Goal: Task Accomplishment & Management: Manage account settings

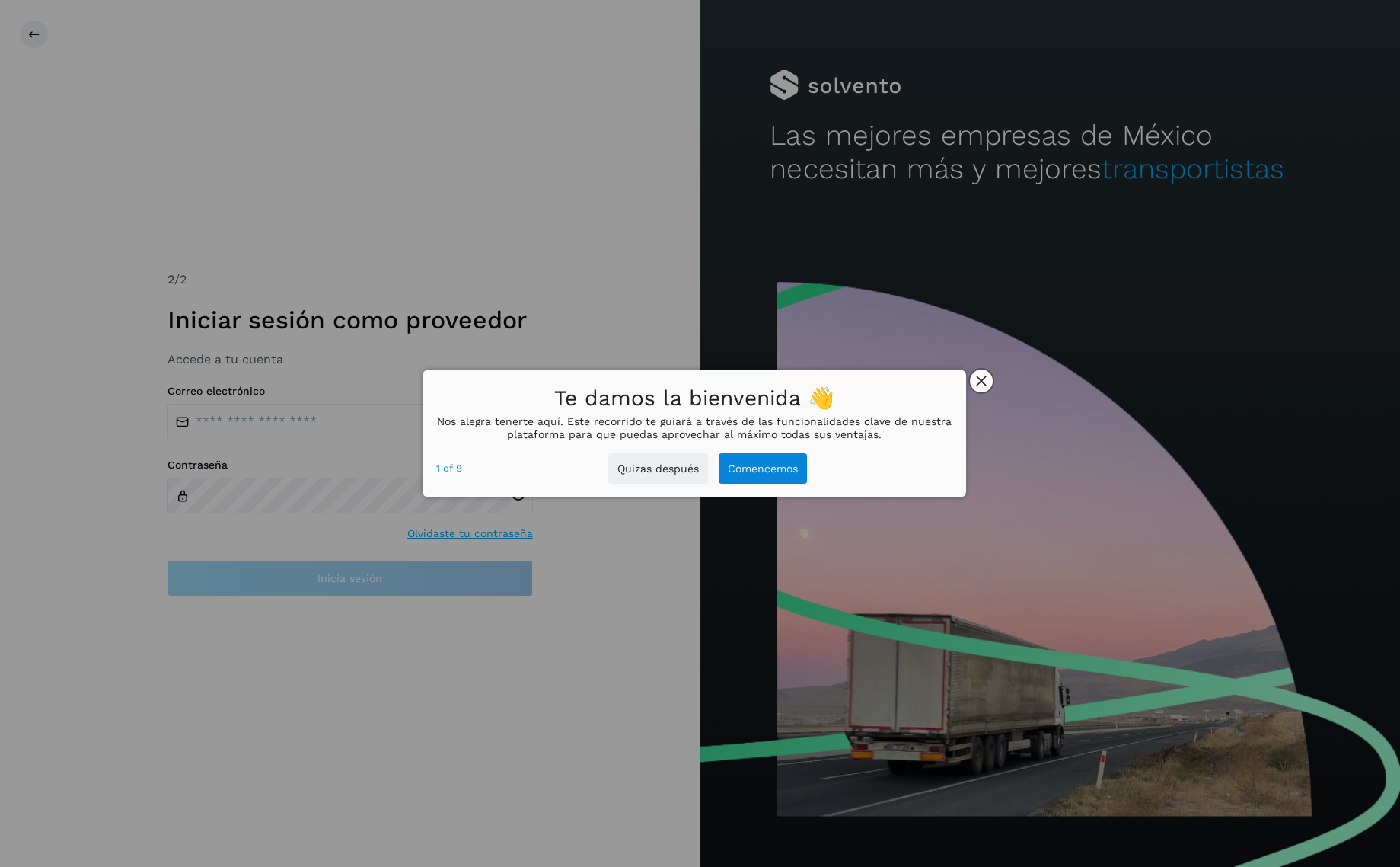
click at [982, 375] on icon "close," at bounding box center [981, 380] width 10 height 10
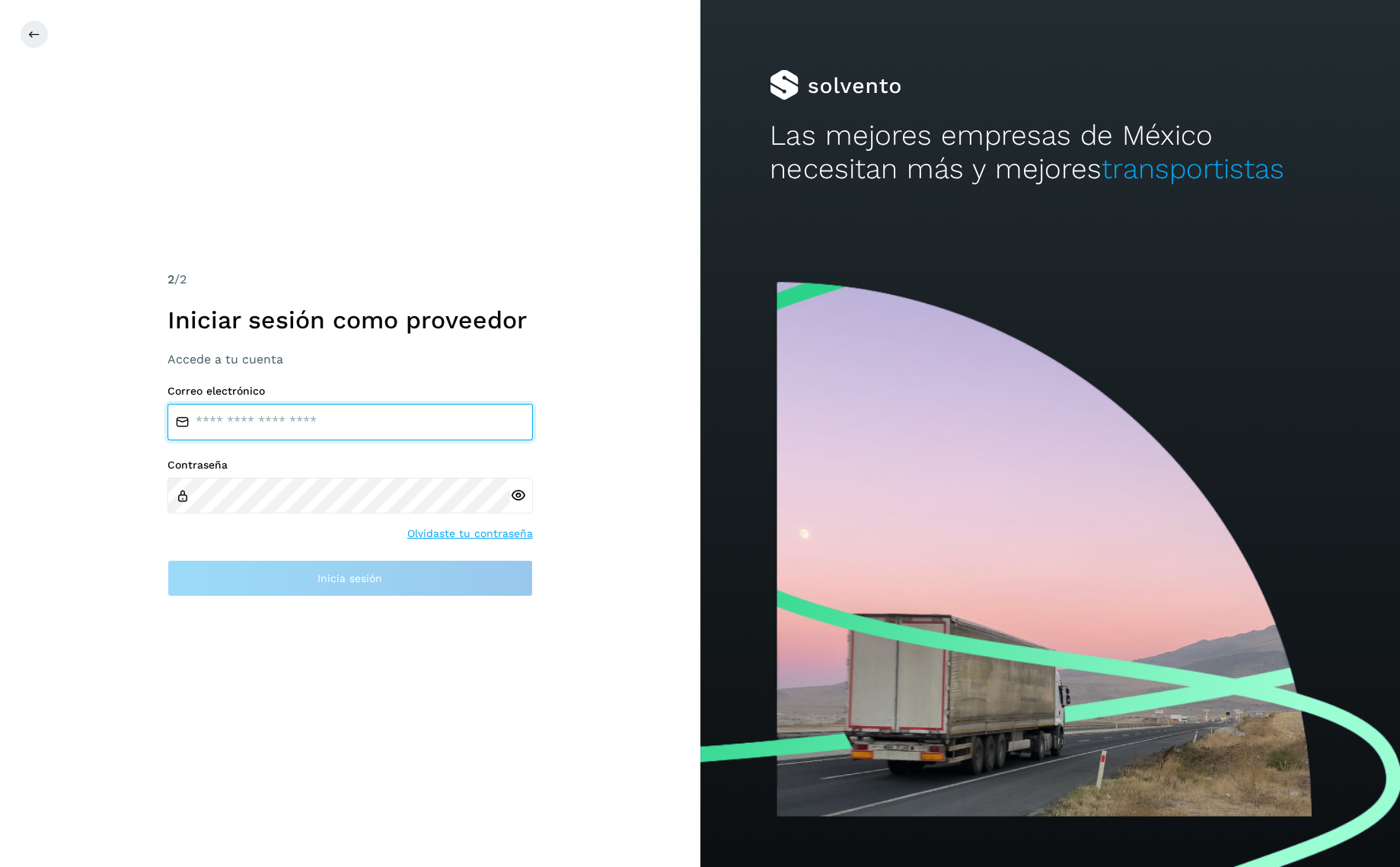
click at [447, 418] on input "email" at bounding box center [350, 421] width 365 height 36
type input "**********"
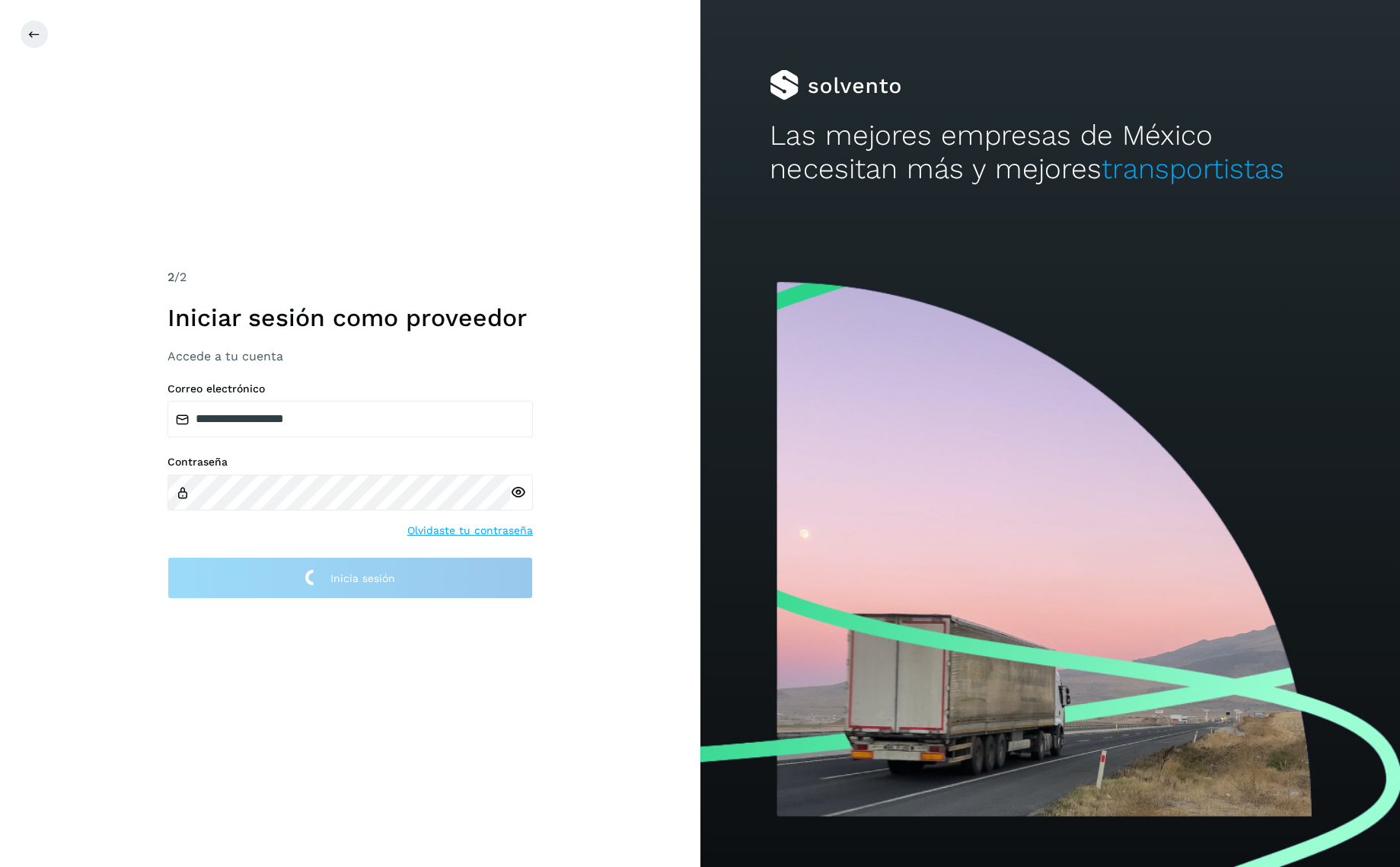
click at [247, 55] on div "**********" at bounding box center [350, 433] width 700 height 867
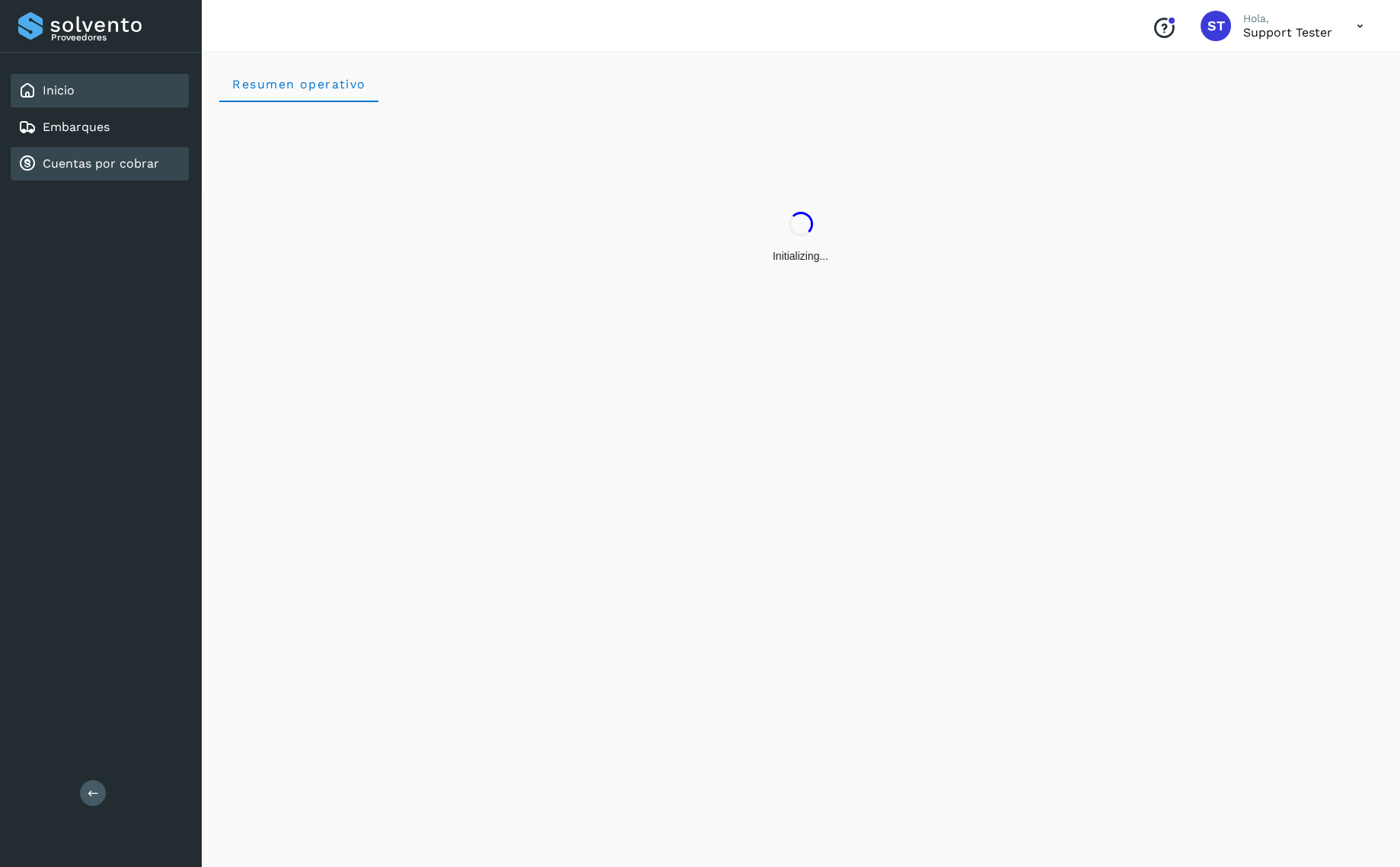
click at [132, 157] on link "Cuentas por cobrar" at bounding box center [100, 163] width 116 height 14
click at [108, 134] on div "Embarques" at bounding box center [64, 127] width 92 height 18
click at [88, 161] on link "Cuentas por cobrar" at bounding box center [100, 163] width 116 height 14
click at [1361, 29] on icon at bounding box center [1360, 26] width 31 height 31
click at [1322, 60] on div "Cerrar sesión" at bounding box center [1284, 68] width 182 height 29
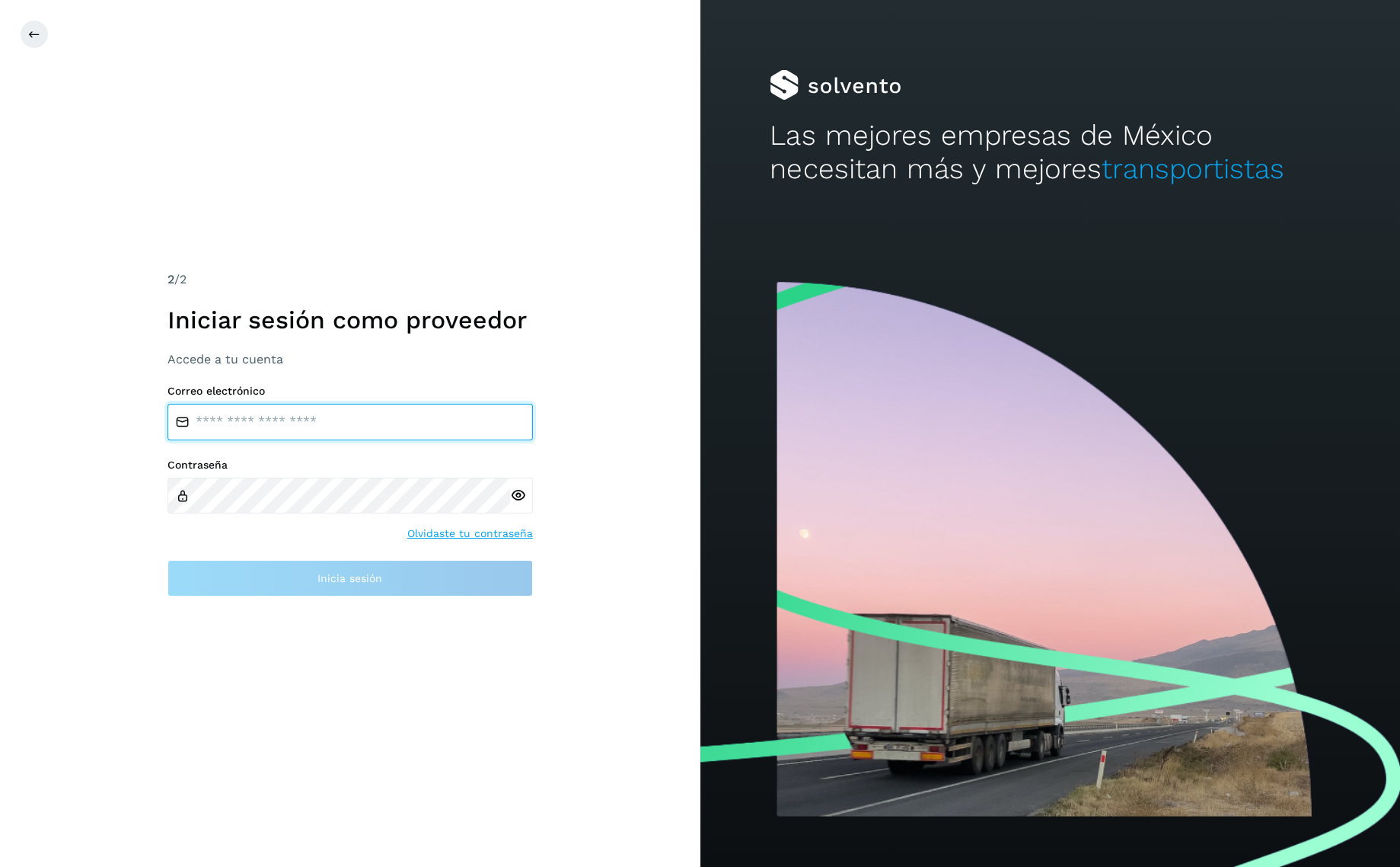
click at [265, 415] on input "email" at bounding box center [350, 421] width 365 height 36
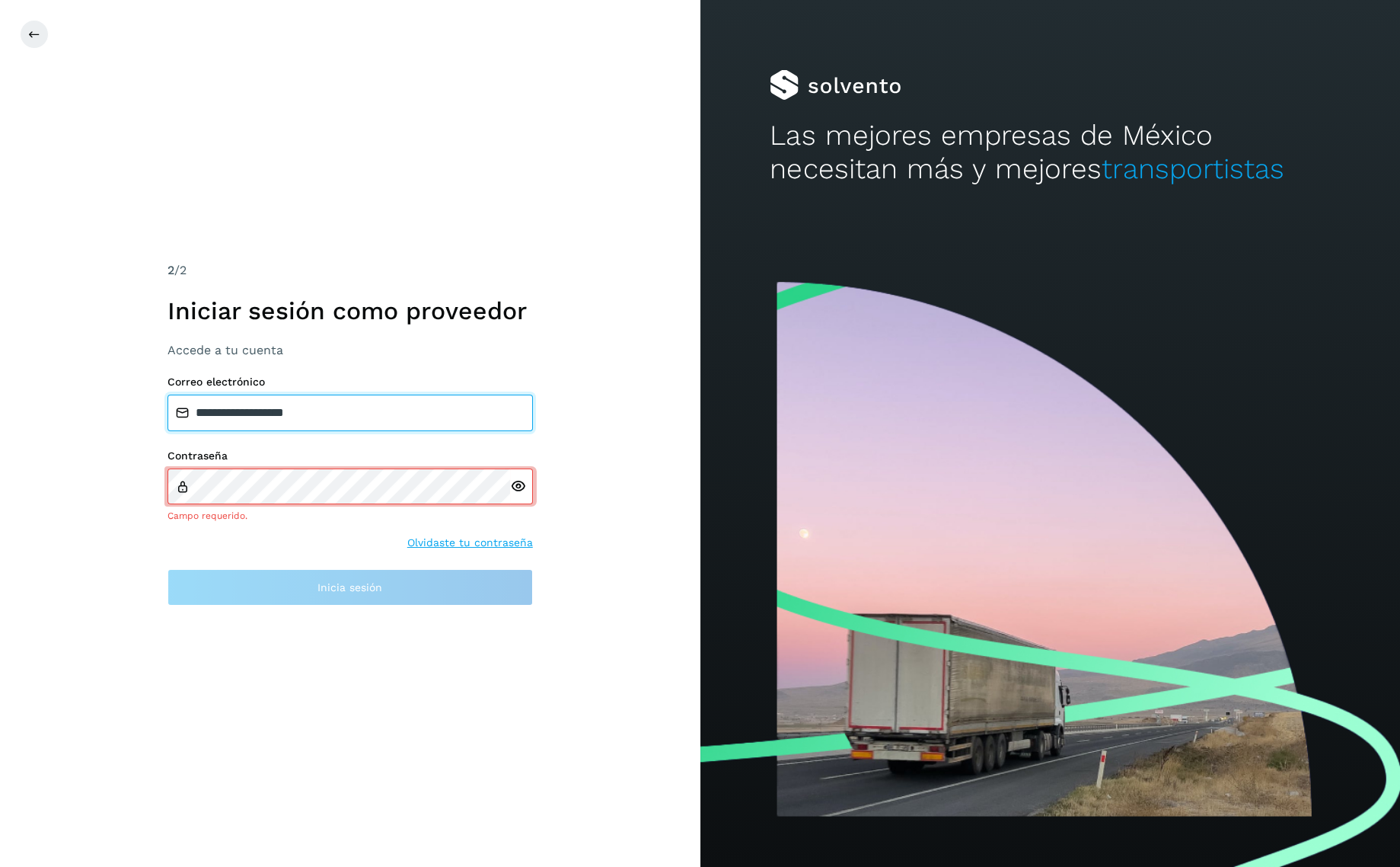
type input "**********"
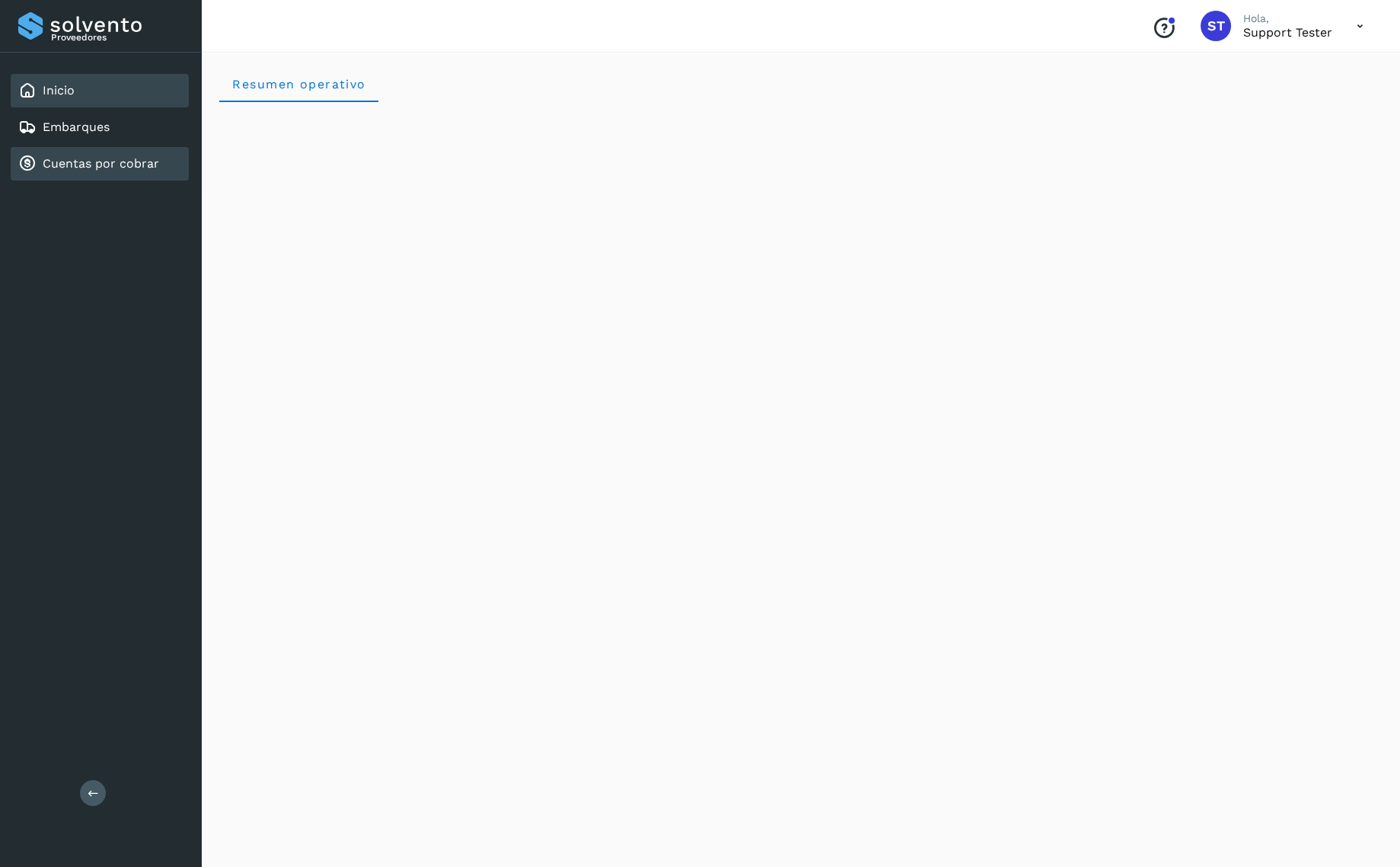
click at [92, 162] on link "Cuentas por cobrar" at bounding box center [100, 163] width 116 height 14
click at [86, 128] on link "Embarques" at bounding box center [76, 127] width 67 height 14
click at [89, 157] on link "Cuentas por cobrar" at bounding box center [100, 163] width 116 height 14
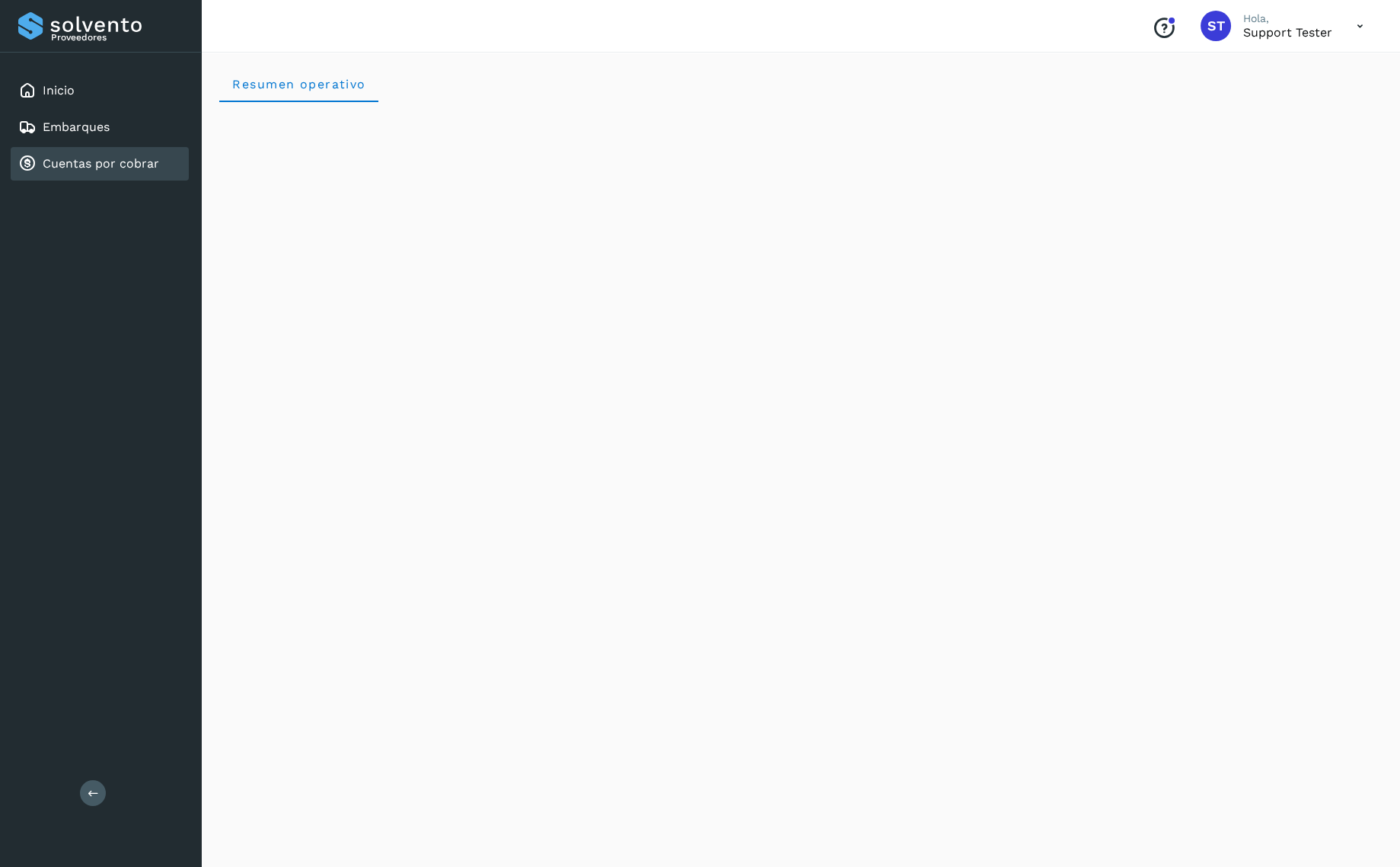
click at [89, 157] on link "Cuentas por cobrar" at bounding box center [100, 163] width 116 height 14
click at [92, 791] on icon at bounding box center [93, 793] width 11 height 11
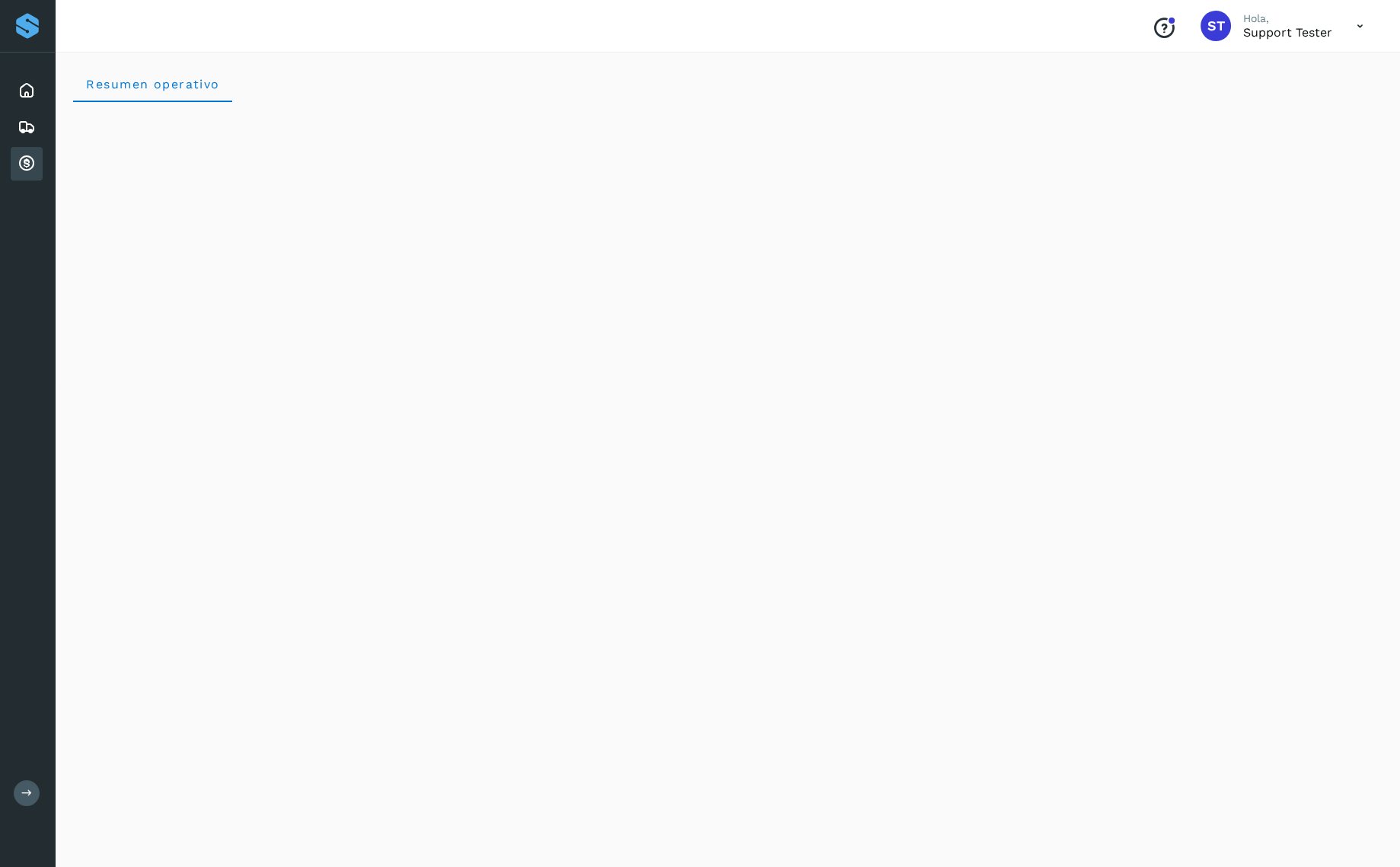
click at [19, 800] on button at bounding box center [27, 792] width 26 height 26
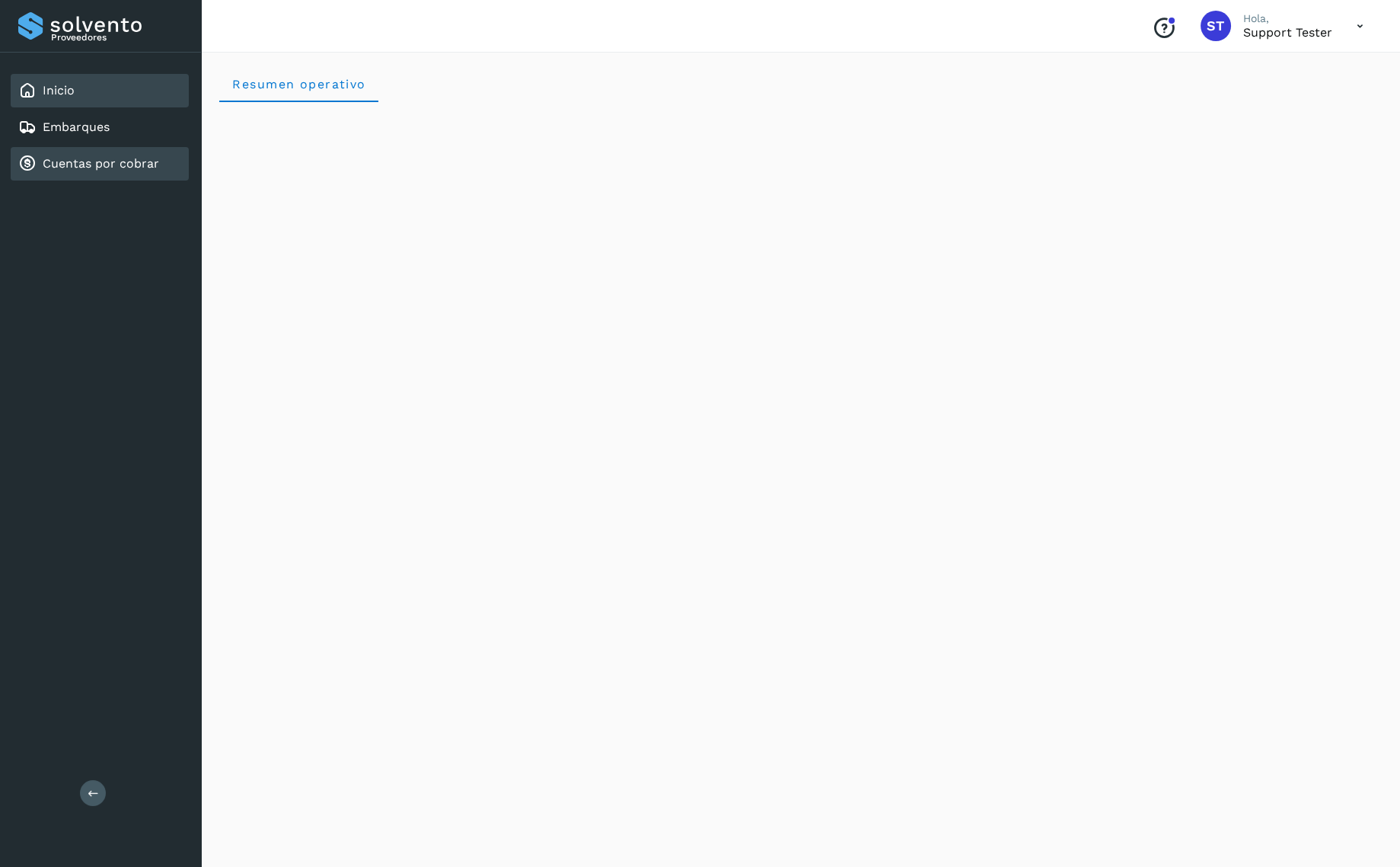
click at [109, 162] on link "Cuentas por cobrar" at bounding box center [100, 163] width 116 height 14
click at [87, 123] on link "Embarques" at bounding box center [76, 127] width 67 height 14
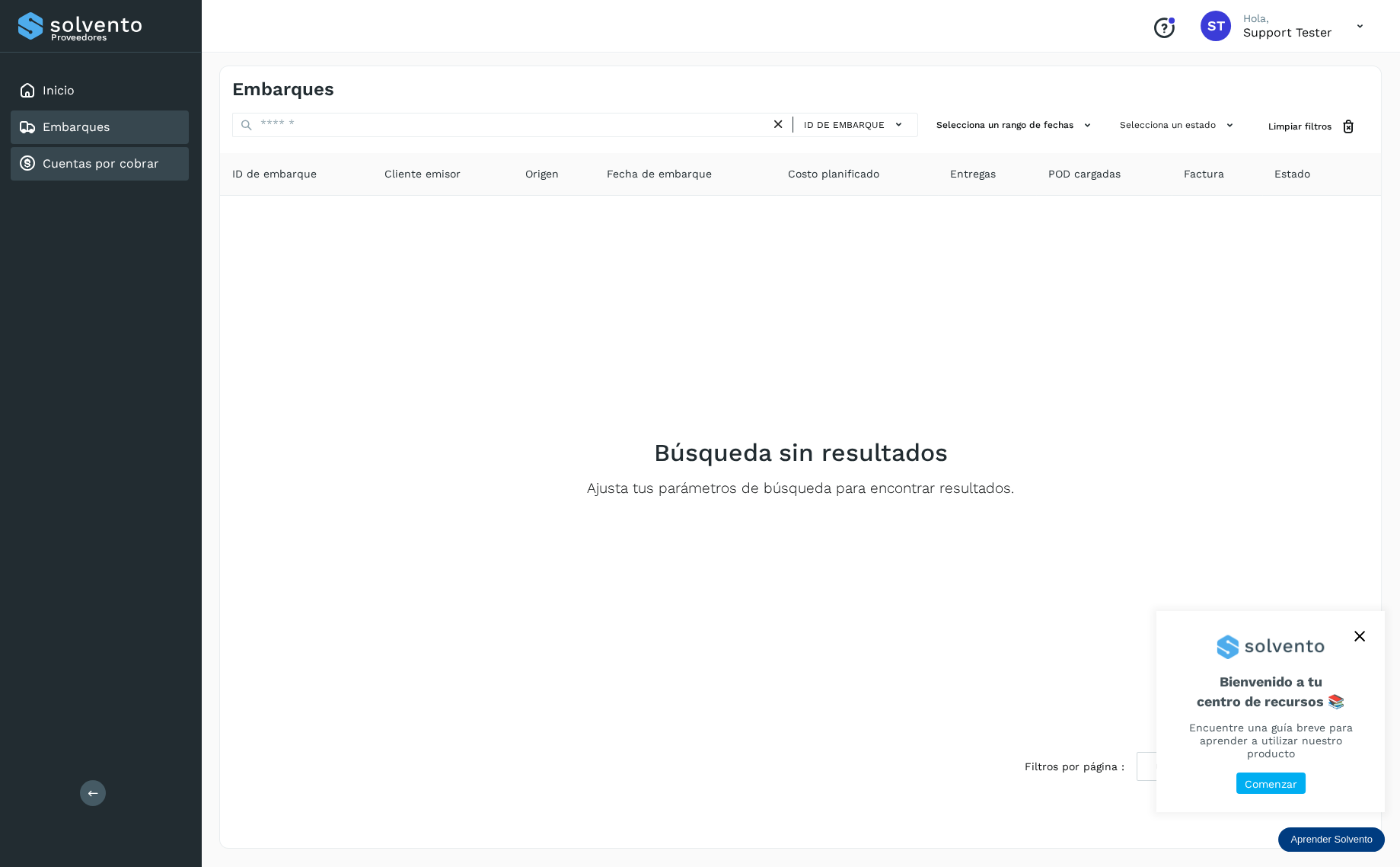
click at [84, 162] on link "Cuentas por cobrar" at bounding box center [100, 163] width 116 height 14
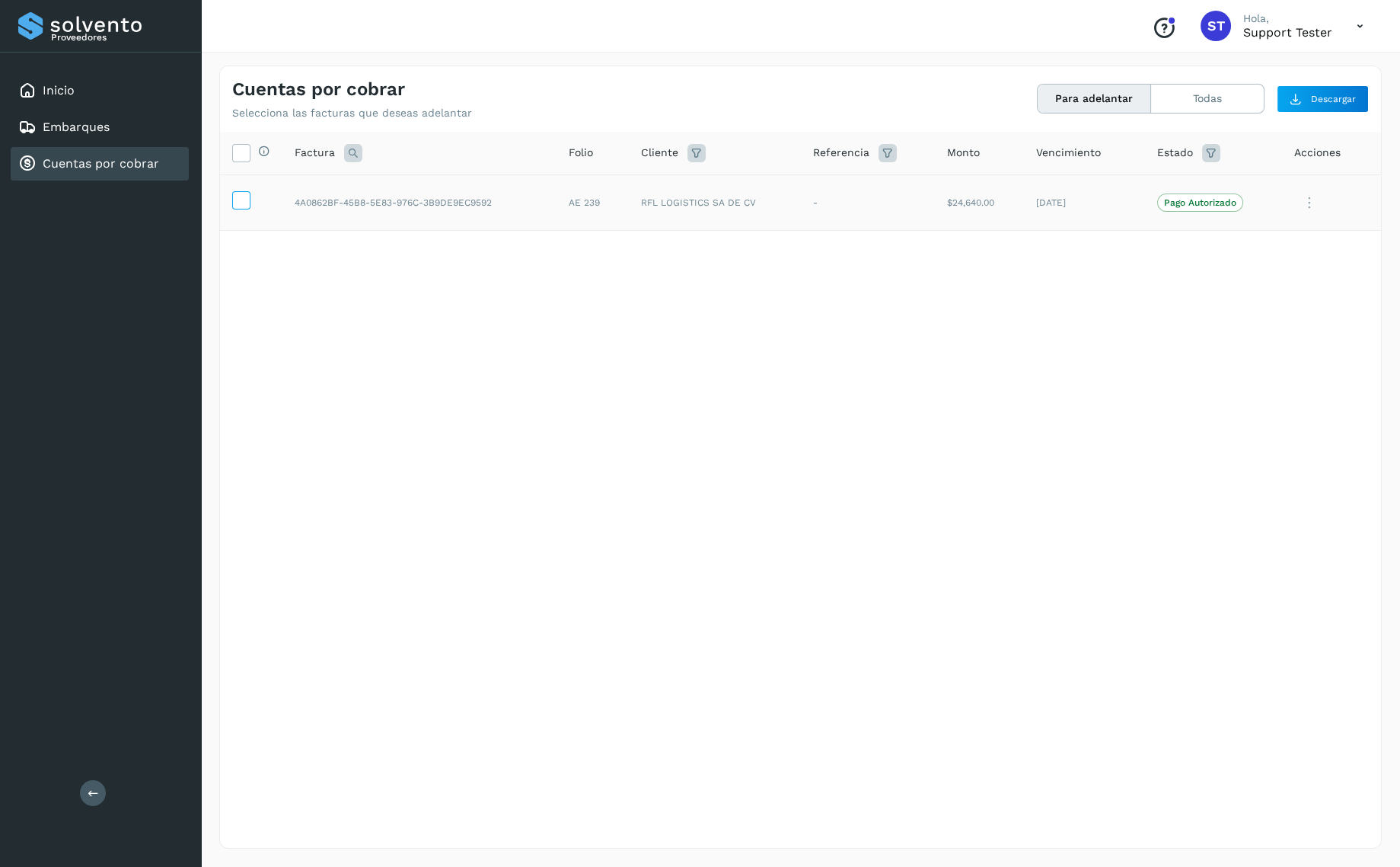
click at [241, 205] on icon at bounding box center [241, 199] width 16 height 16
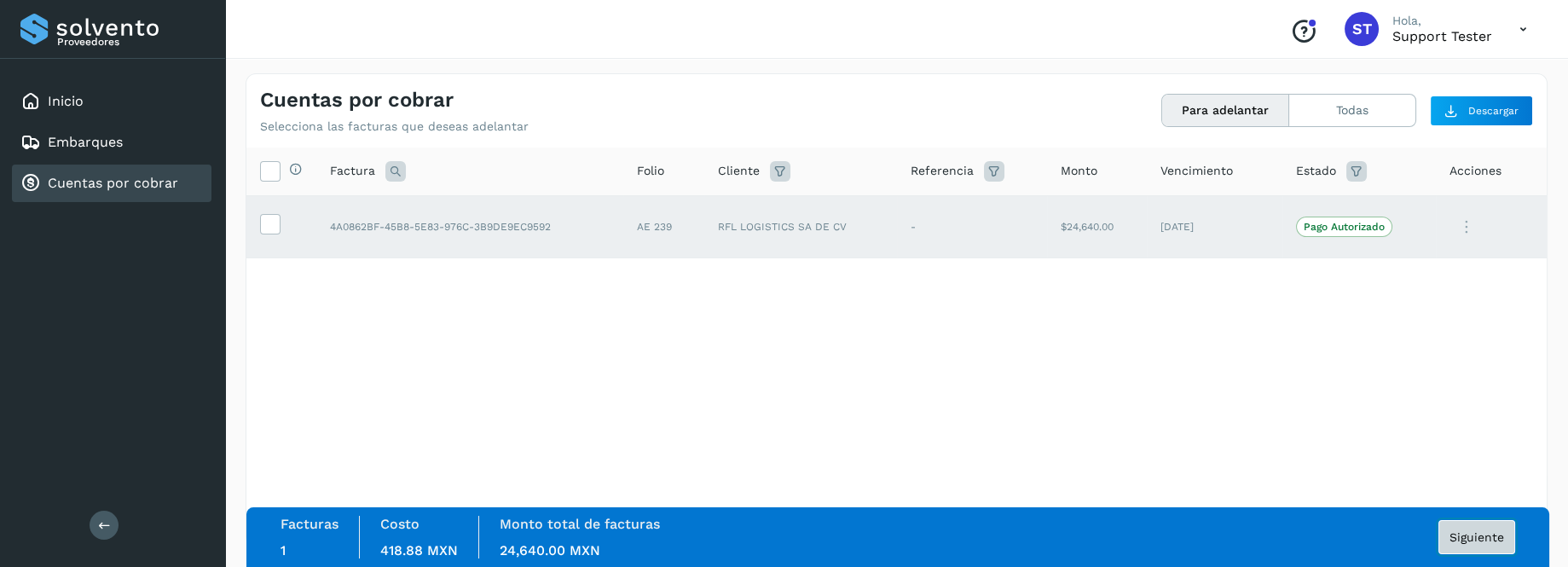
click at [1469, 544] on span "Siguiente" at bounding box center [1476, 536] width 55 height 12
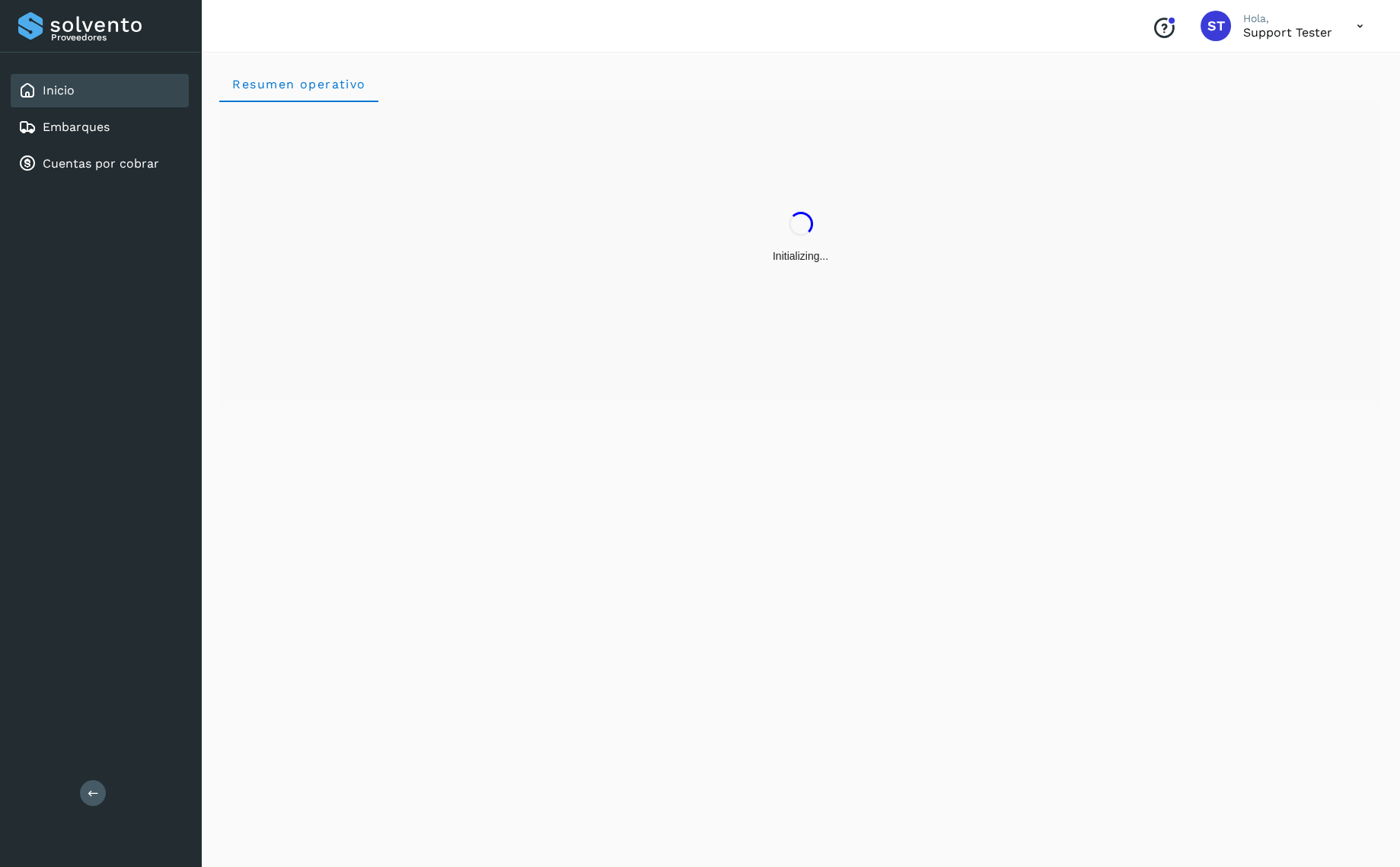
click at [1354, 27] on icon at bounding box center [1360, 26] width 31 height 31
click at [1324, 69] on div "Cerrar sesión" at bounding box center [1284, 68] width 182 height 29
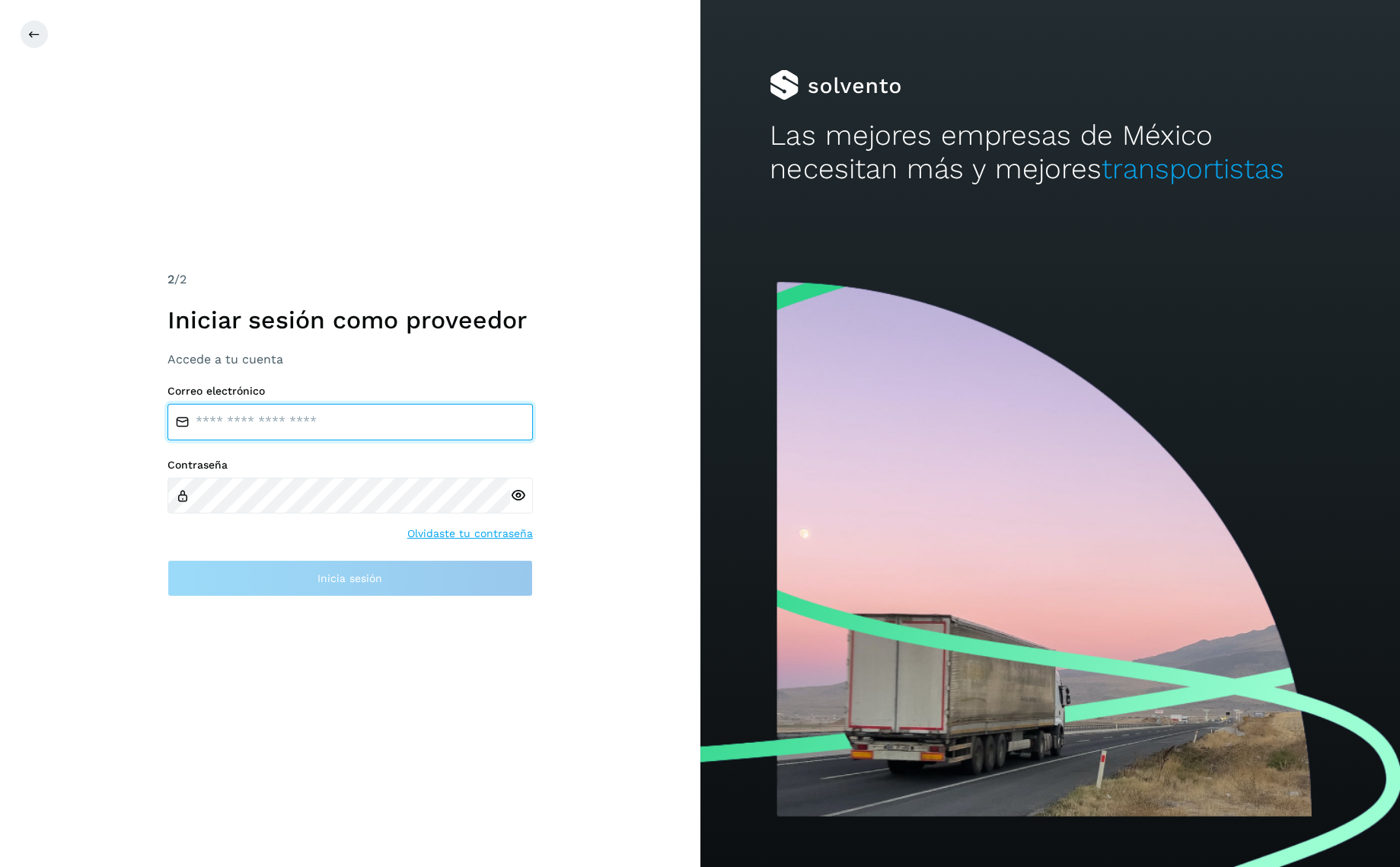
click at [381, 436] on input "email" at bounding box center [350, 421] width 365 height 36
type input "**********"
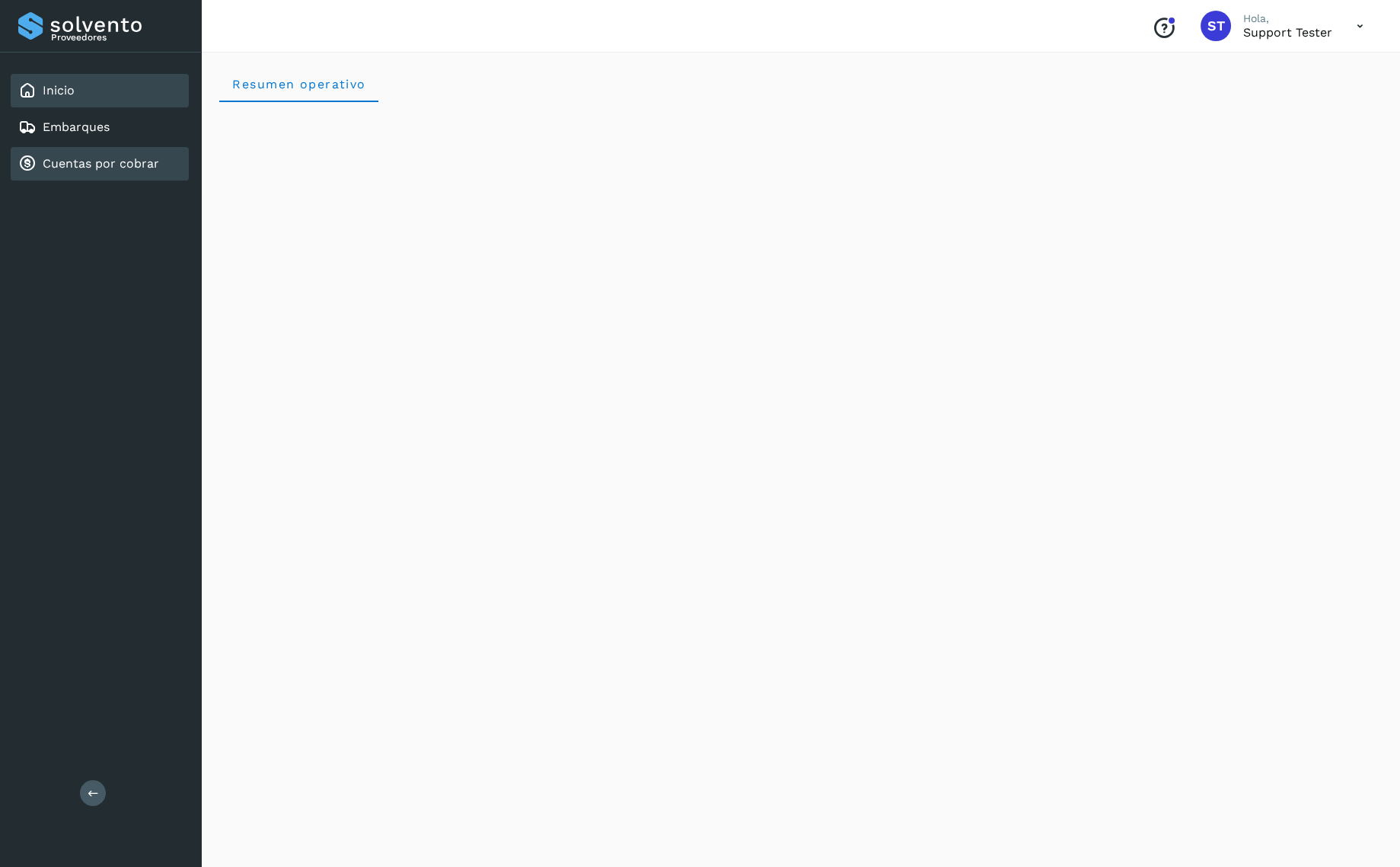
click at [156, 167] on link "Cuentas por cobrar" at bounding box center [100, 163] width 116 height 14
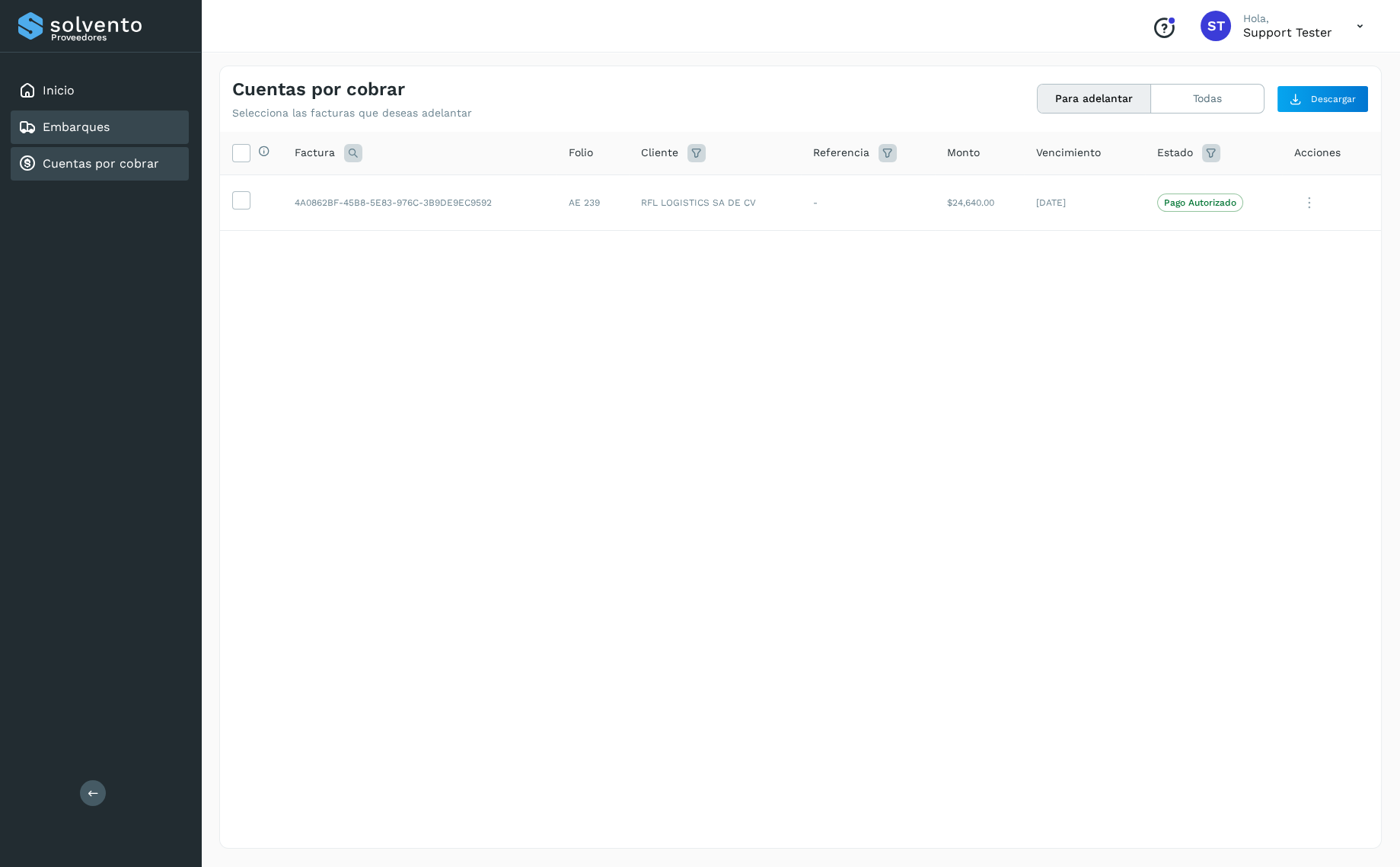
click at [129, 137] on div "Embarques" at bounding box center [100, 127] width 178 height 34
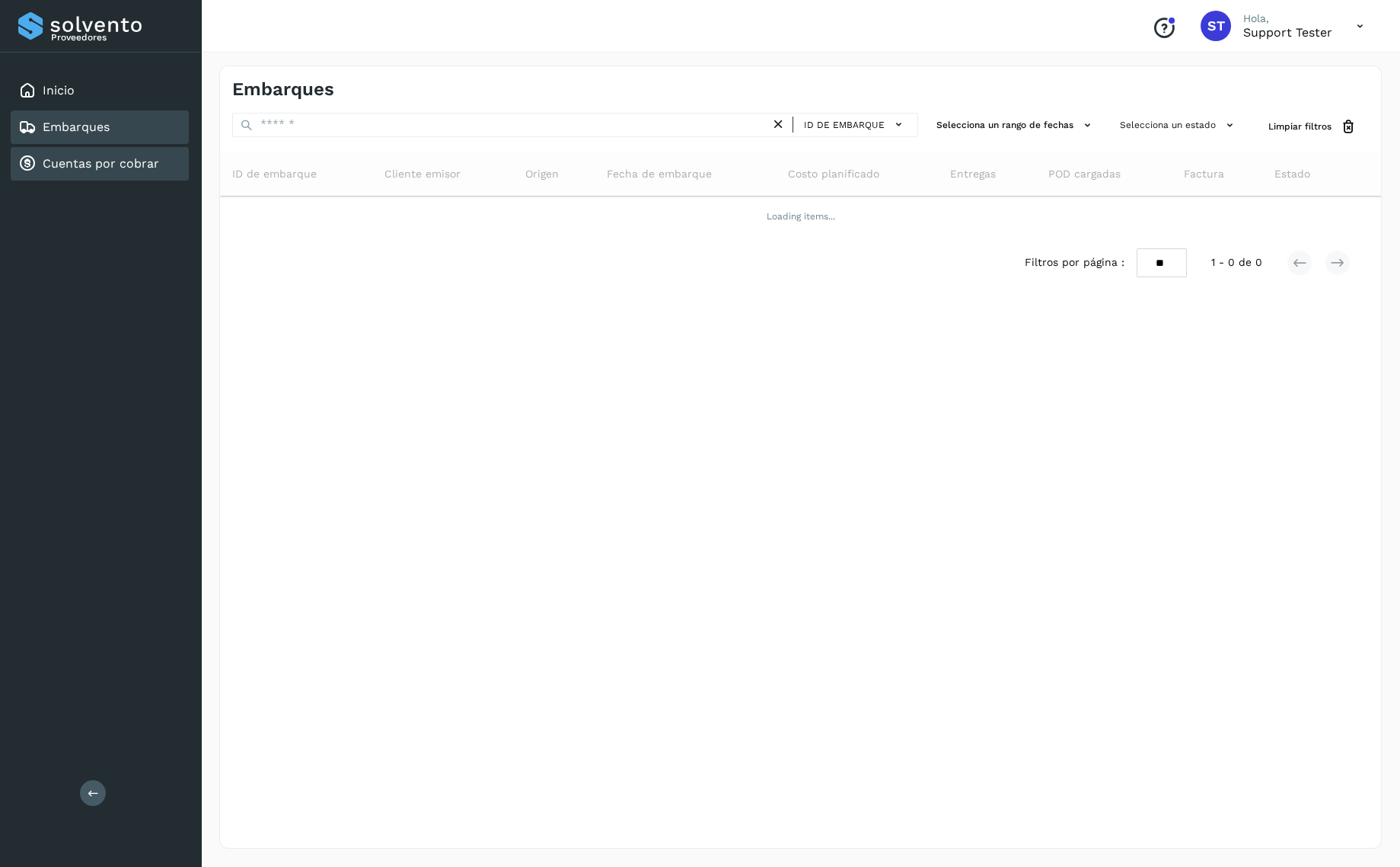
click at [128, 161] on link "Cuentas por cobrar" at bounding box center [100, 163] width 116 height 14
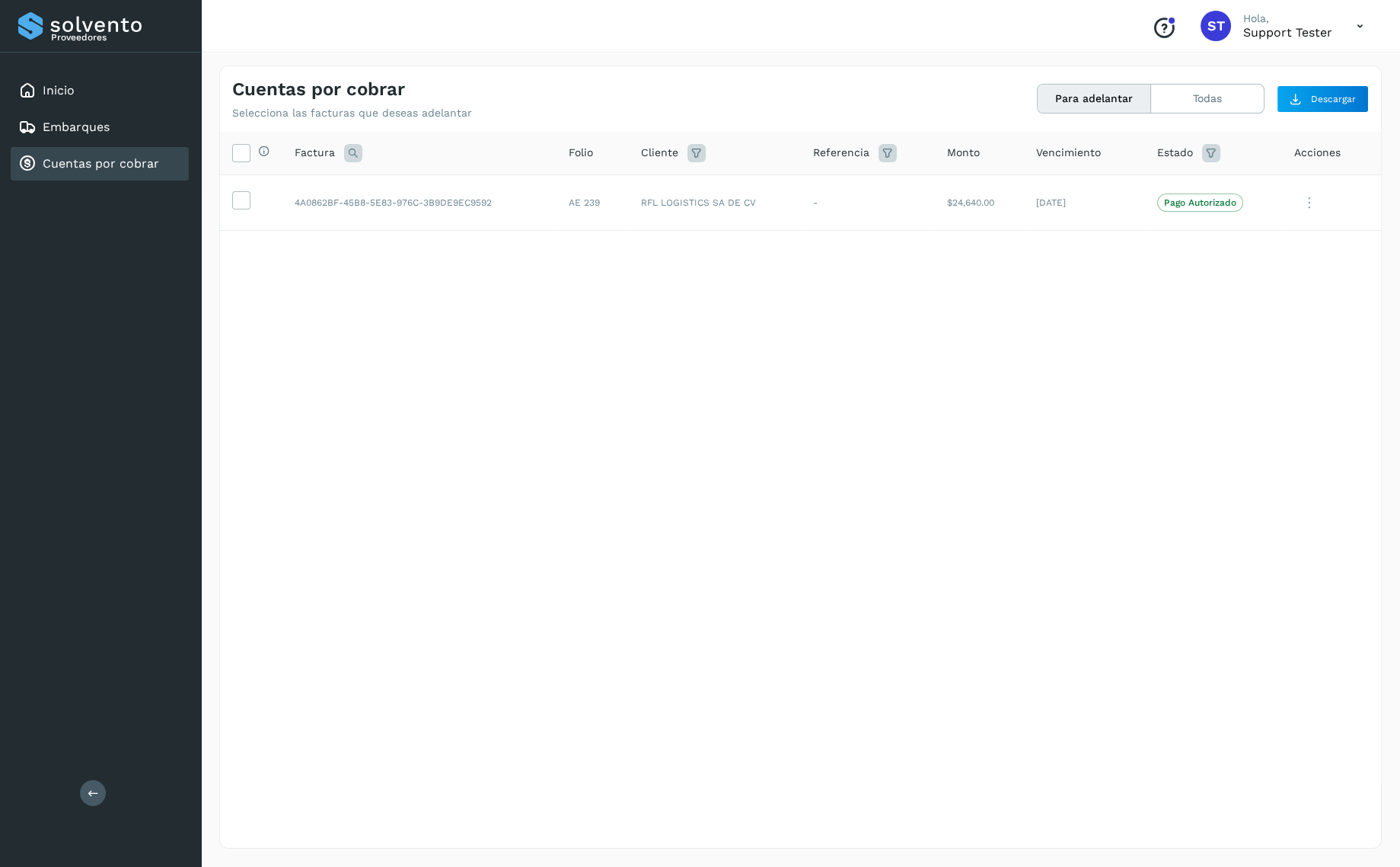
click at [1359, 30] on icon at bounding box center [1360, 26] width 31 height 31
click at [1321, 61] on div "Cerrar sesión" at bounding box center [1284, 68] width 182 height 29
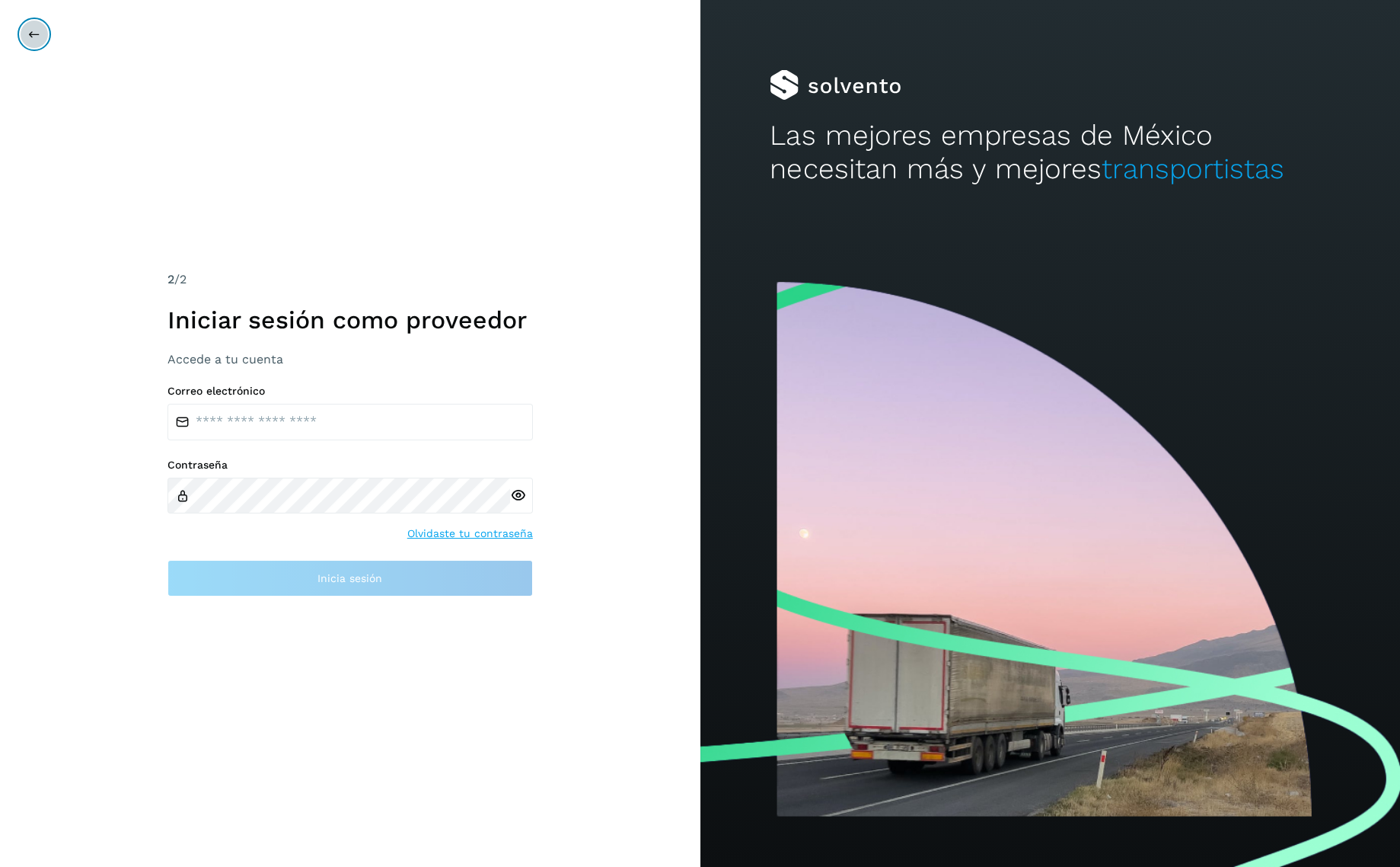
click at [32, 34] on icon at bounding box center [34, 34] width 12 height 12
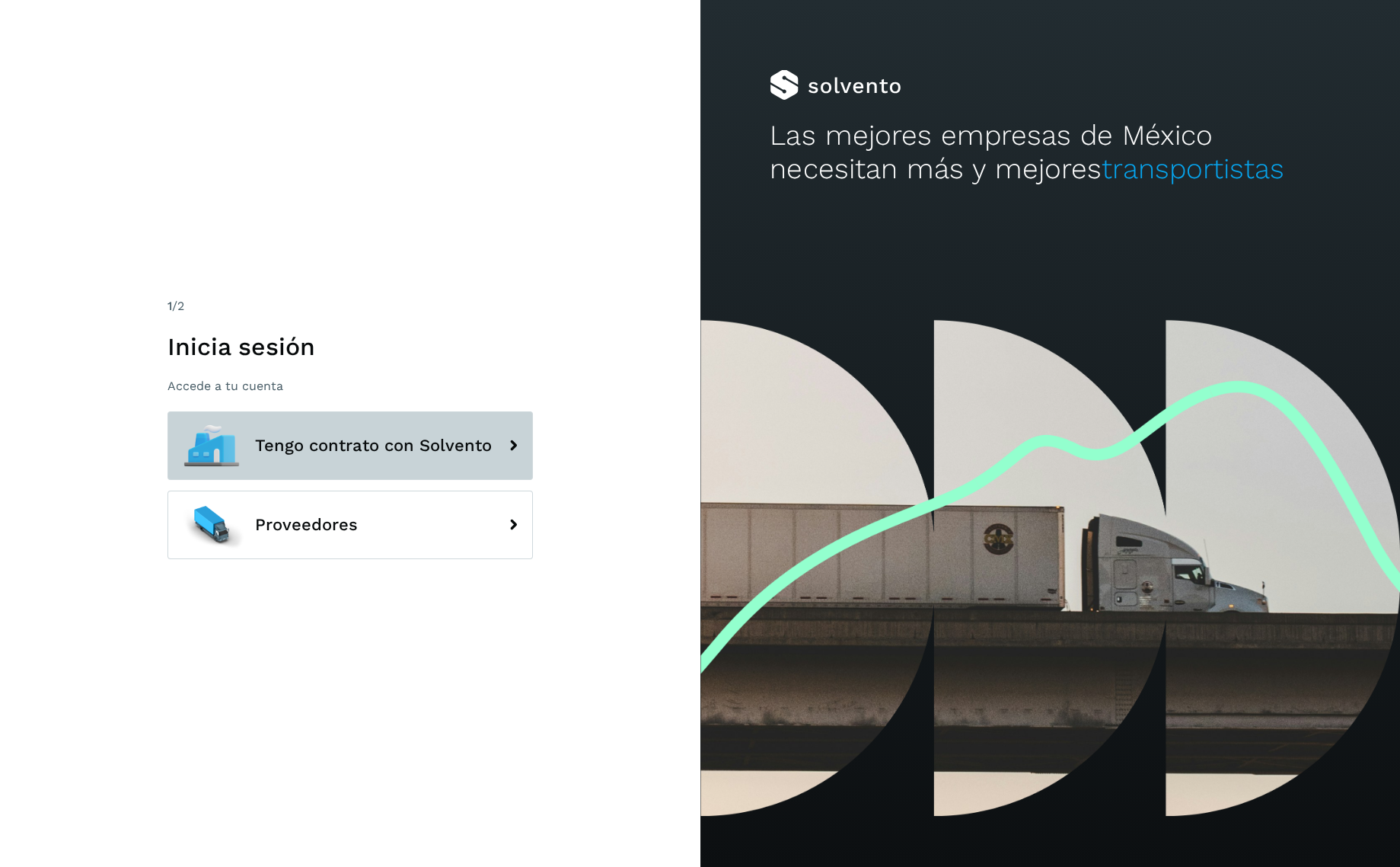
click at [322, 434] on button "Tengo contrato con Solvento" at bounding box center [350, 445] width 365 height 68
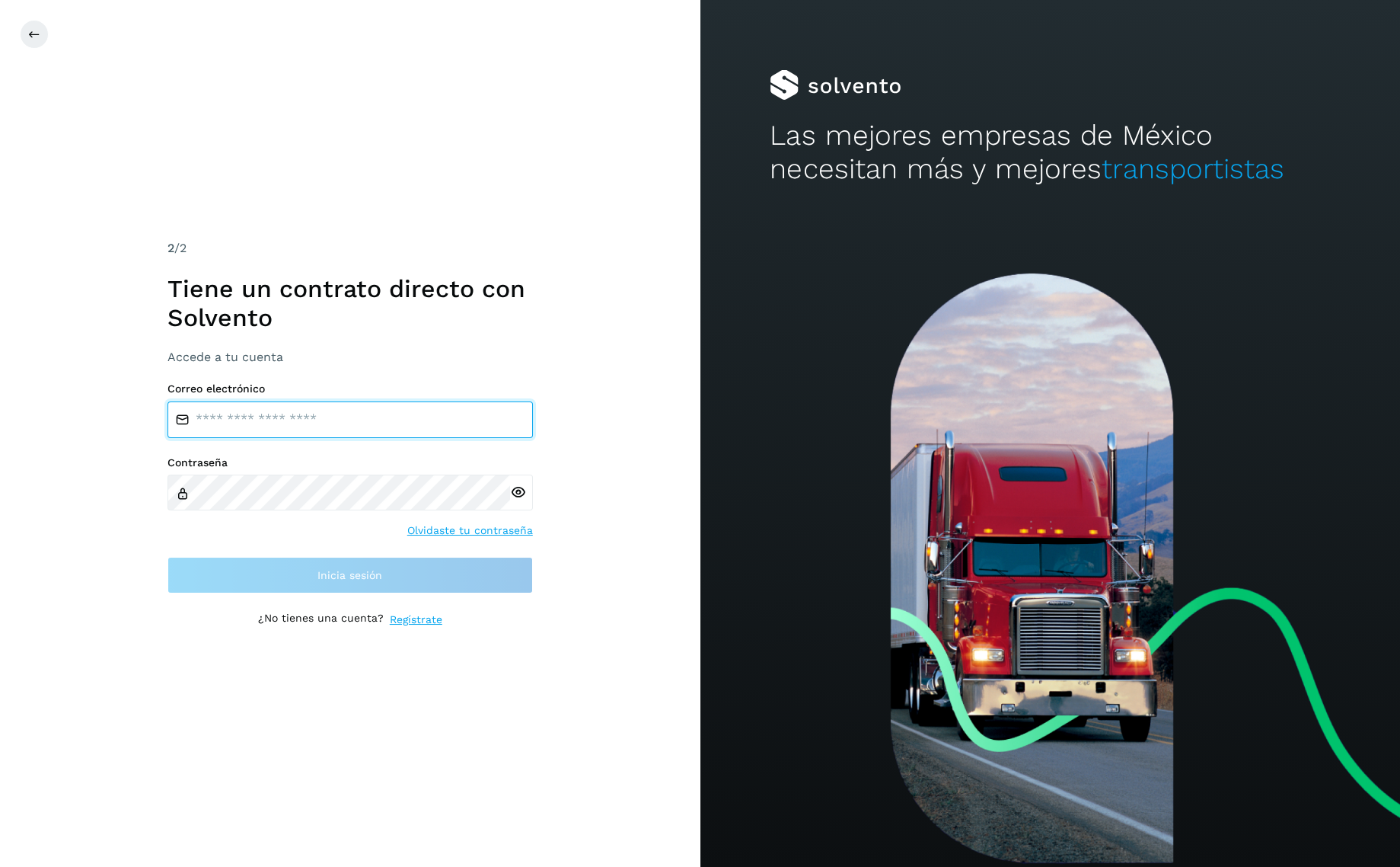
click at [322, 423] on input "email" at bounding box center [350, 419] width 365 height 36
type input "**********"
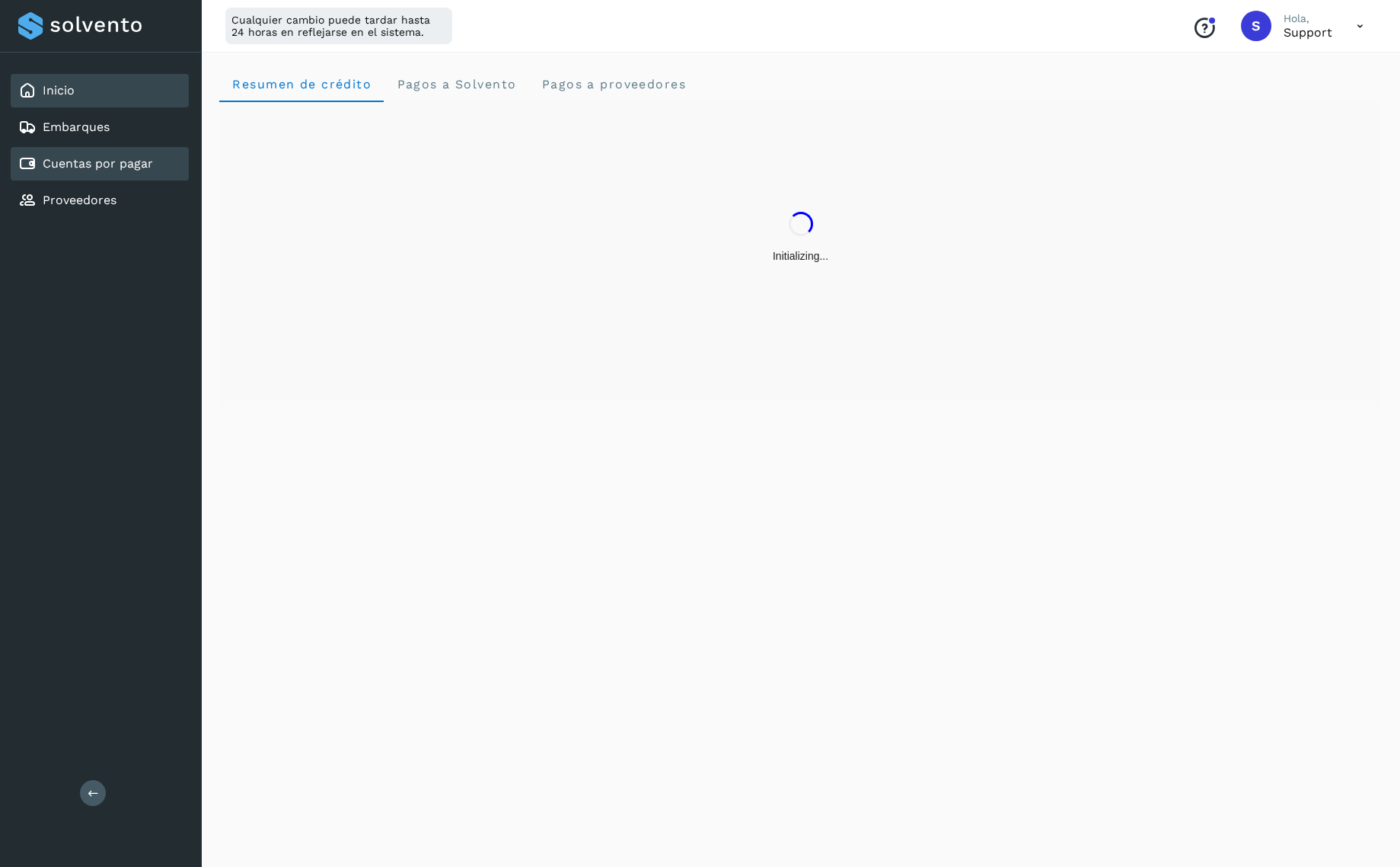
click at [114, 168] on link "Cuentas por pagar" at bounding box center [97, 163] width 110 height 14
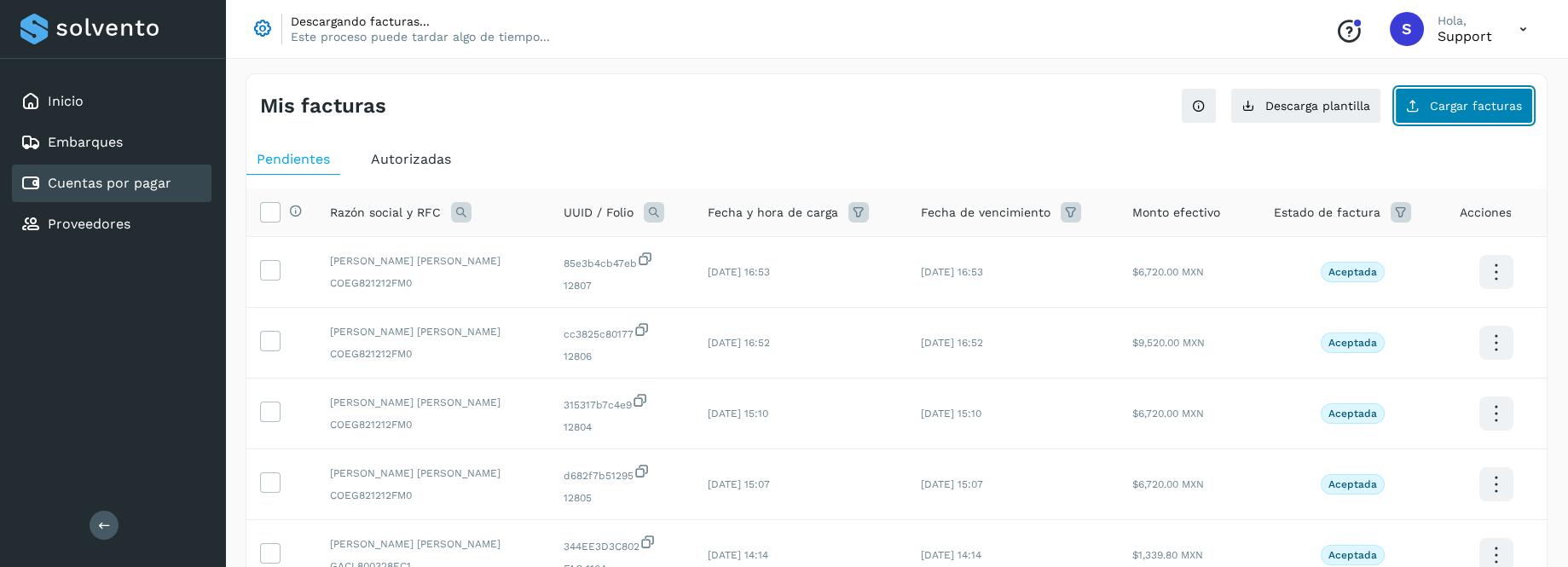
click at [1490, 115] on button "Cargar facturas" at bounding box center [1464, 106] width 139 height 36
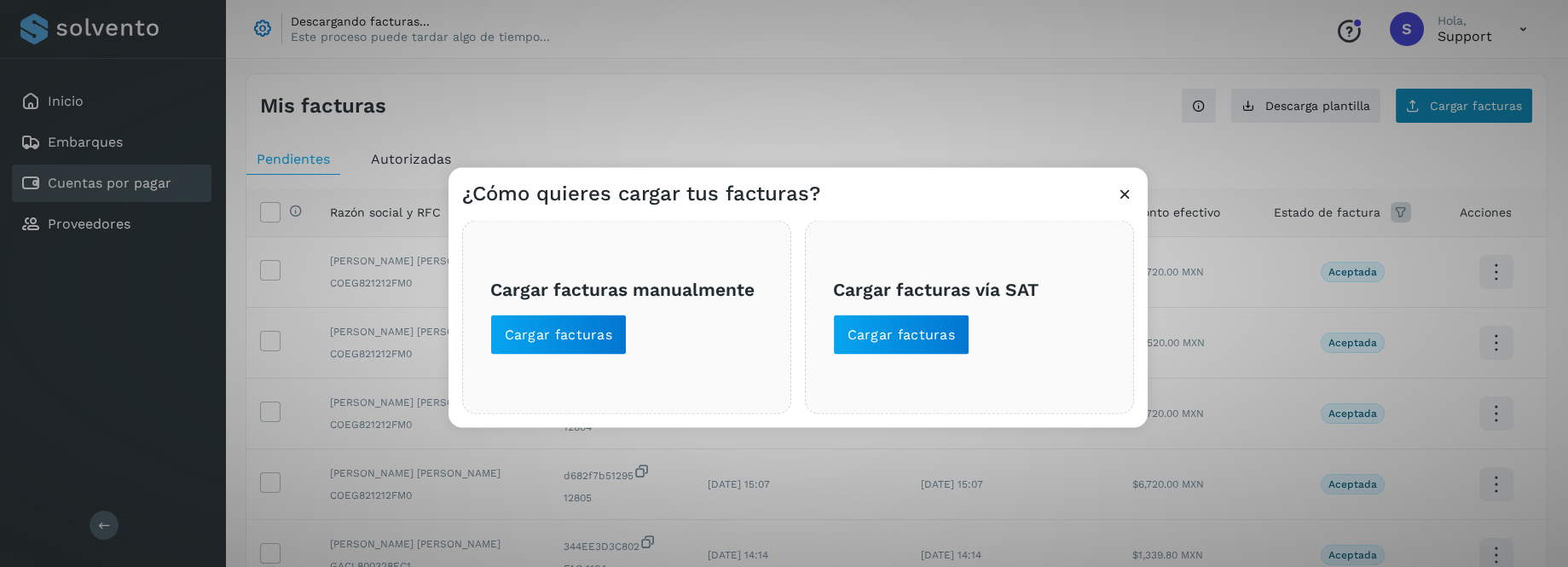
click at [1490, 115] on div "¿Cómo quieres cargar tus facturas? Cargar facturas manualmente Cargar facturas …" at bounding box center [784, 284] width 1568 height 567
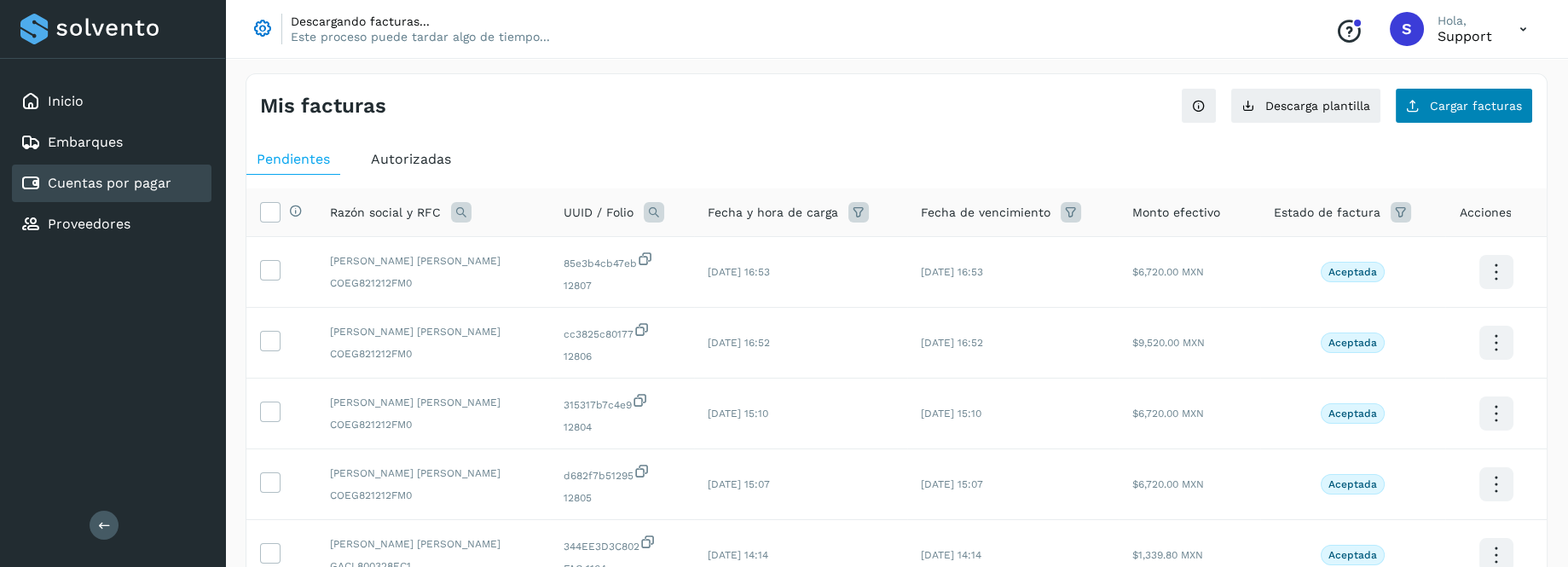
click at [1490, 115] on button "Cargar facturas" at bounding box center [1464, 106] width 139 height 36
click at [1479, 112] on button "Cargar facturas" at bounding box center [1464, 106] width 139 height 36
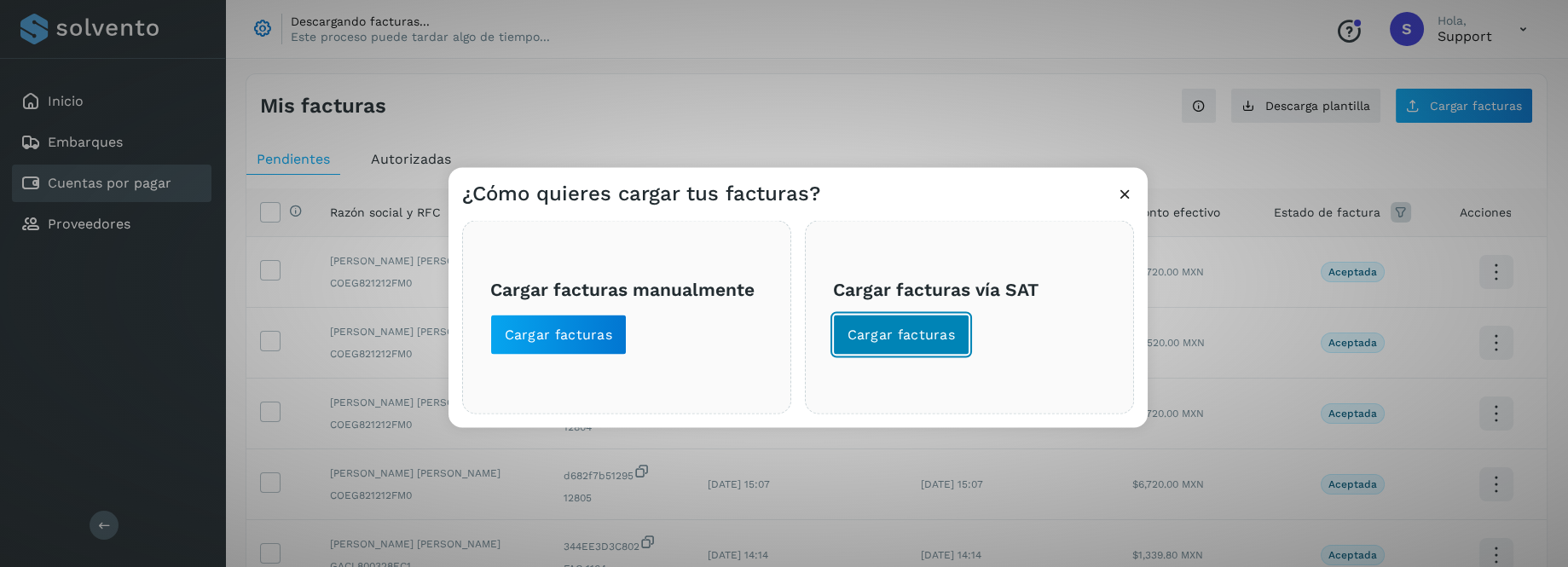
click at [862, 340] on span "Cargar facturas" at bounding box center [901, 334] width 108 height 19
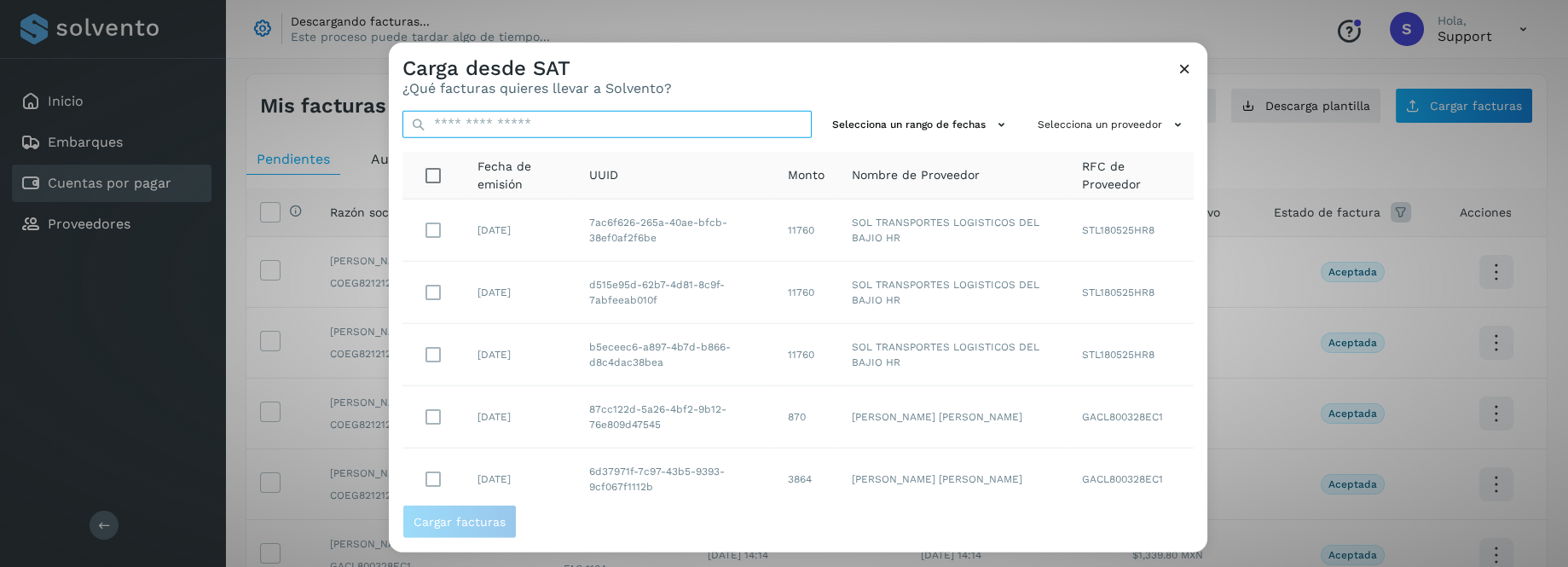
click at [503, 122] on input "text" at bounding box center [606, 123] width 409 height 27
paste input "**********"
type input "**********"
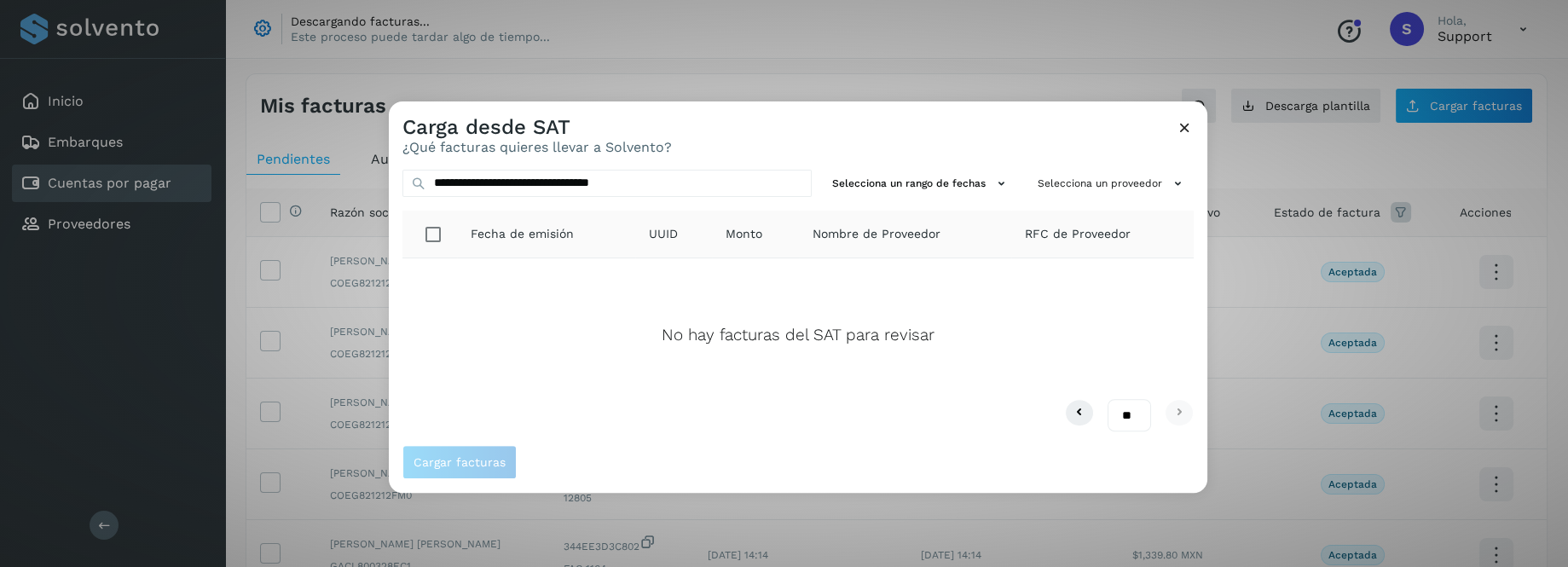
click at [1183, 129] on icon at bounding box center [1185, 128] width 18 height 18
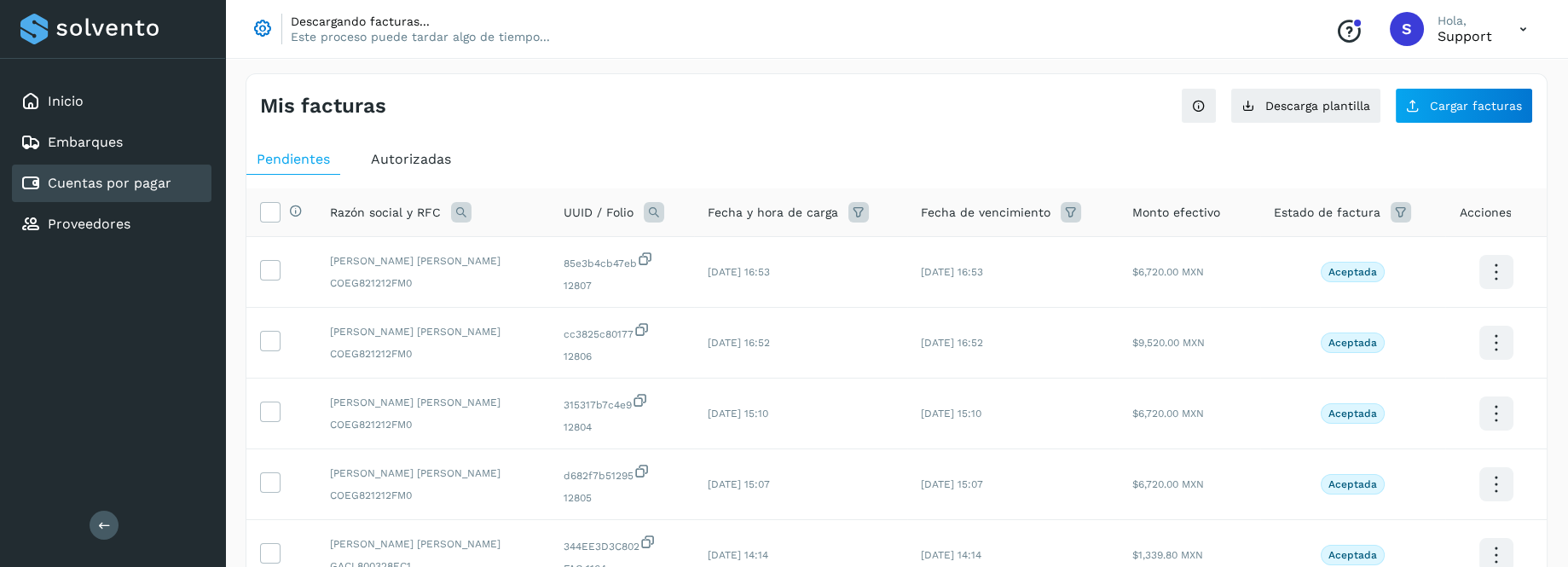
click at [455, 208] on icon at bounding box center [461, 212] width 21 height 21
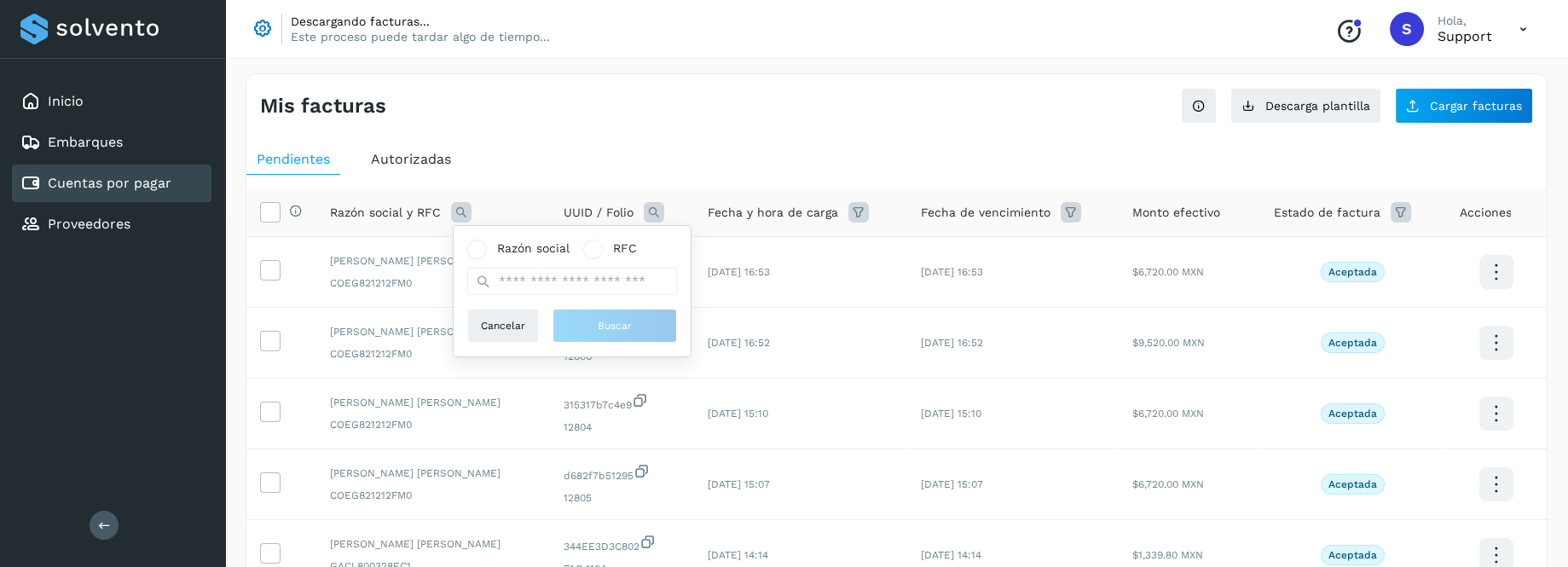
click at [664, 206] on icon at bounding box center [654, 212] width 21 height 21
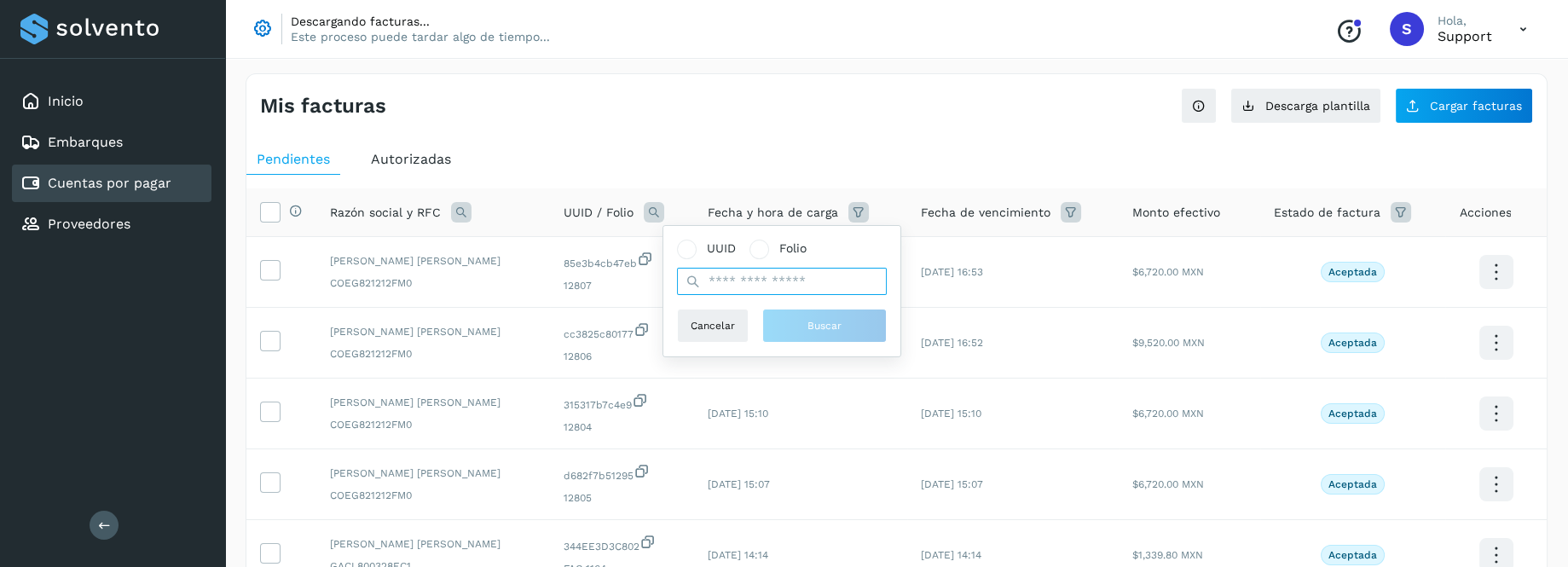
paste input "**********"
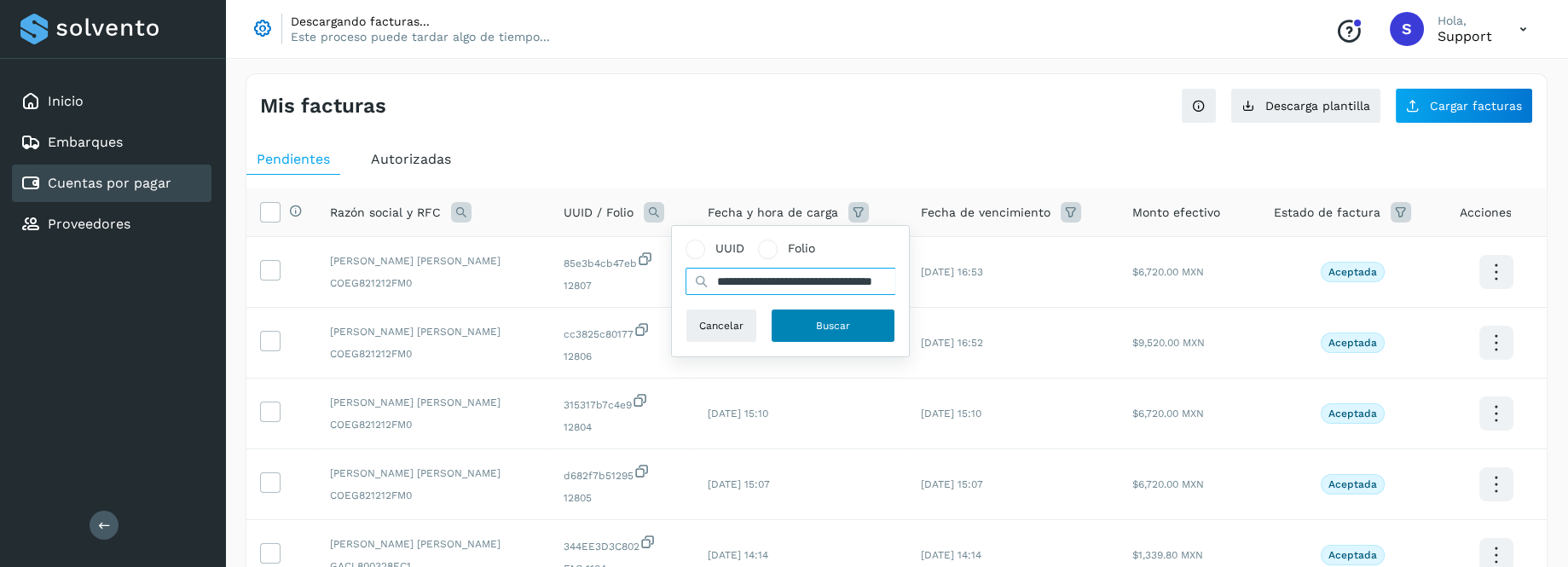
type input "**********"
click at [830, 326] on span "Buscar" at bounding box center [833, 326] width 34 height 15
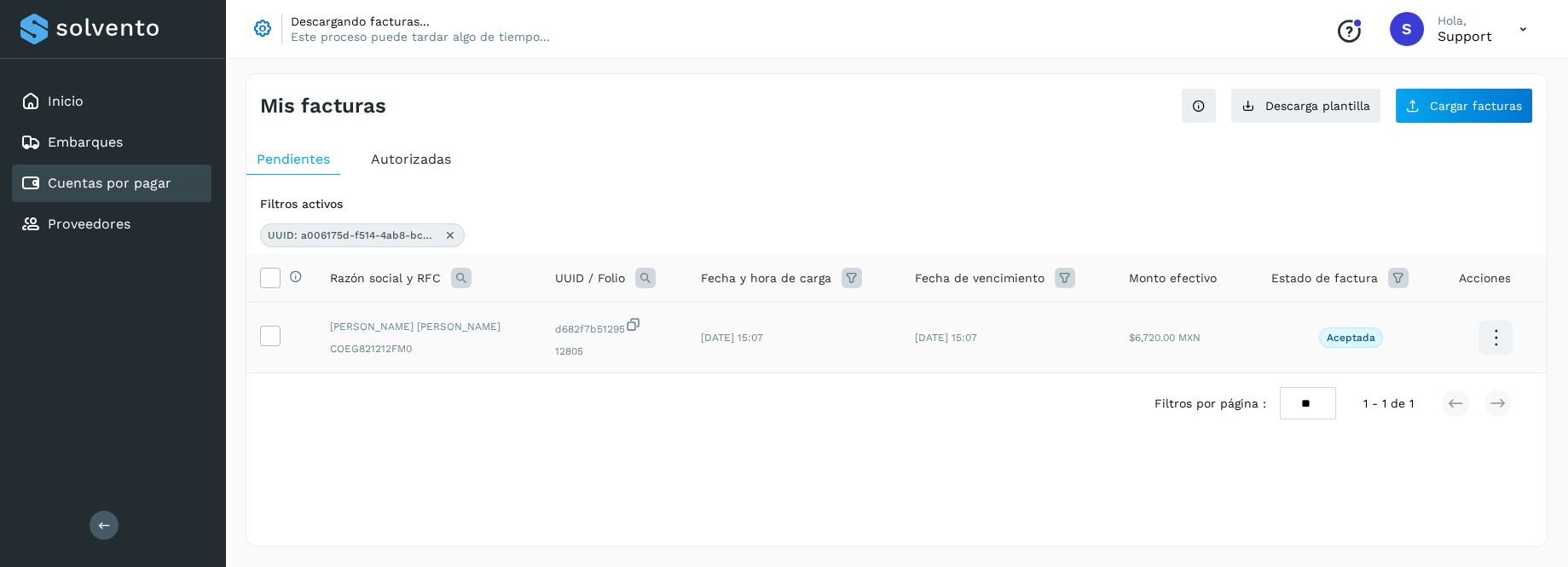
click at [1502, 347] on icon at bounding box center [1496, 338] width 40 height 40
click at [874, 419] on div at bounding box center [784, 284] width 1568 height 567
click at [271, 336] on icon at bounding box center [270, 335] width 18 height 18
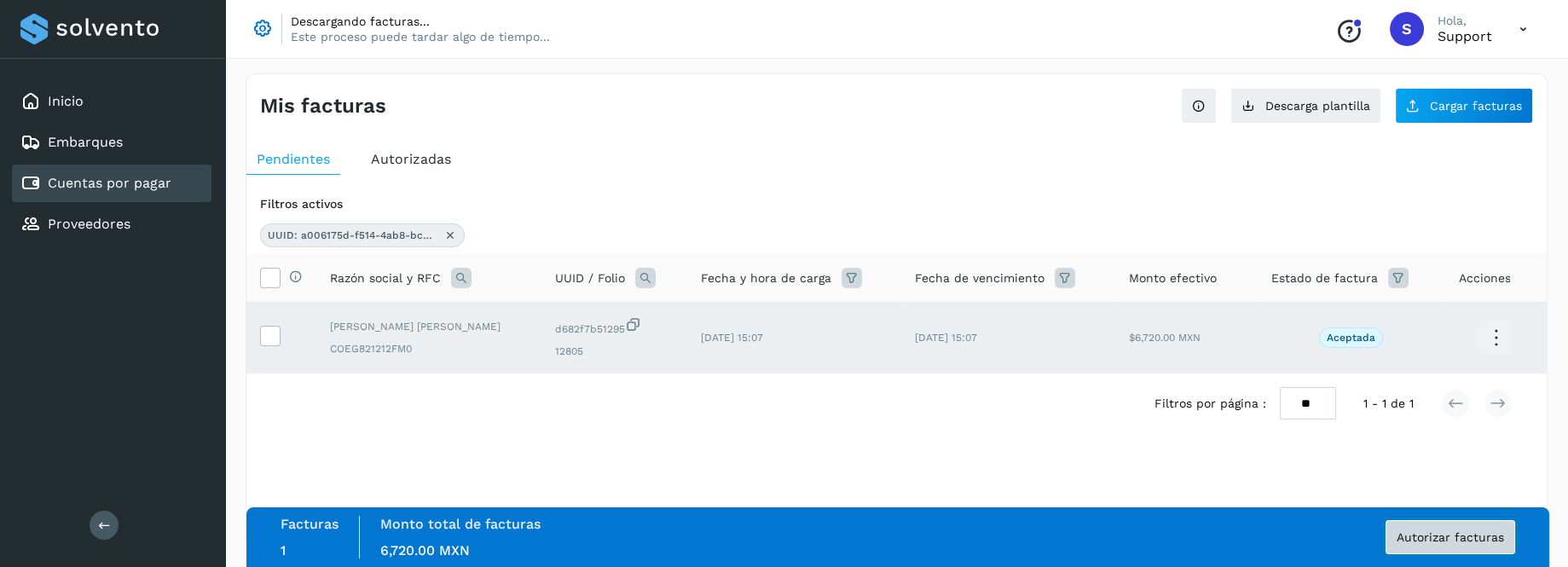
click at [1453, 531] on span "Autorizar facturas" at bounding box center [1449, 536] width 107 height 12
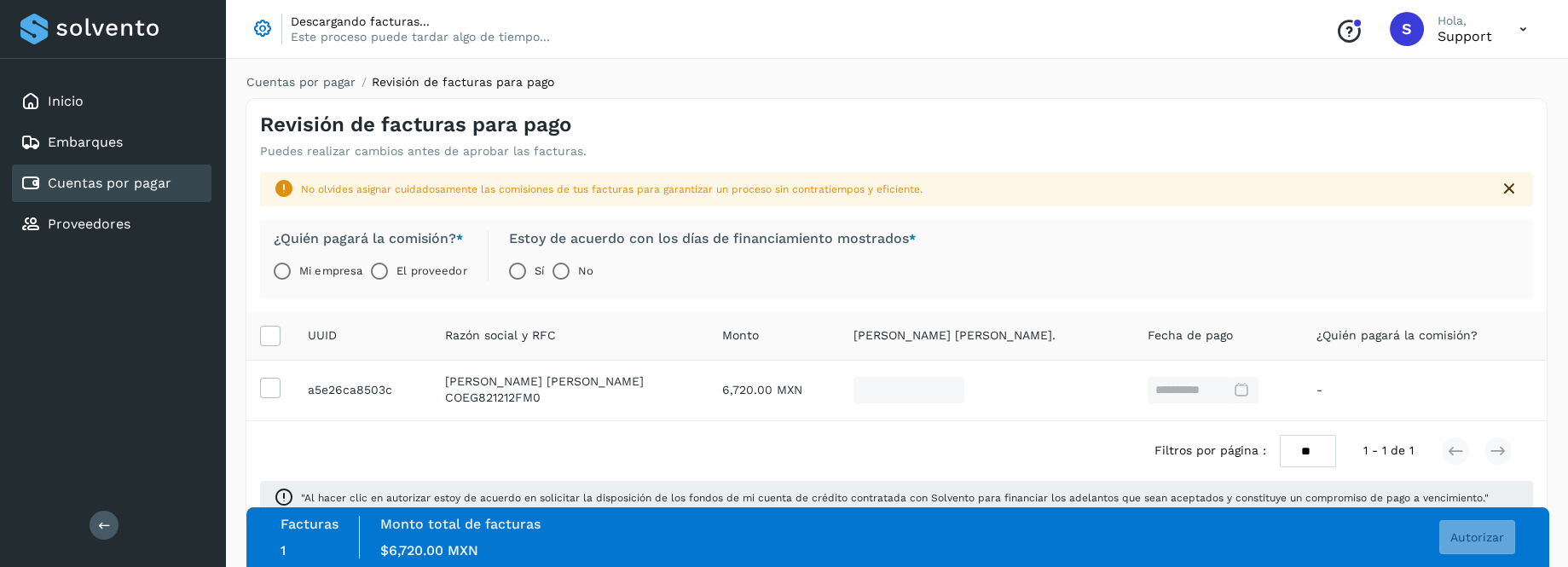
scroll to position [37, 0]
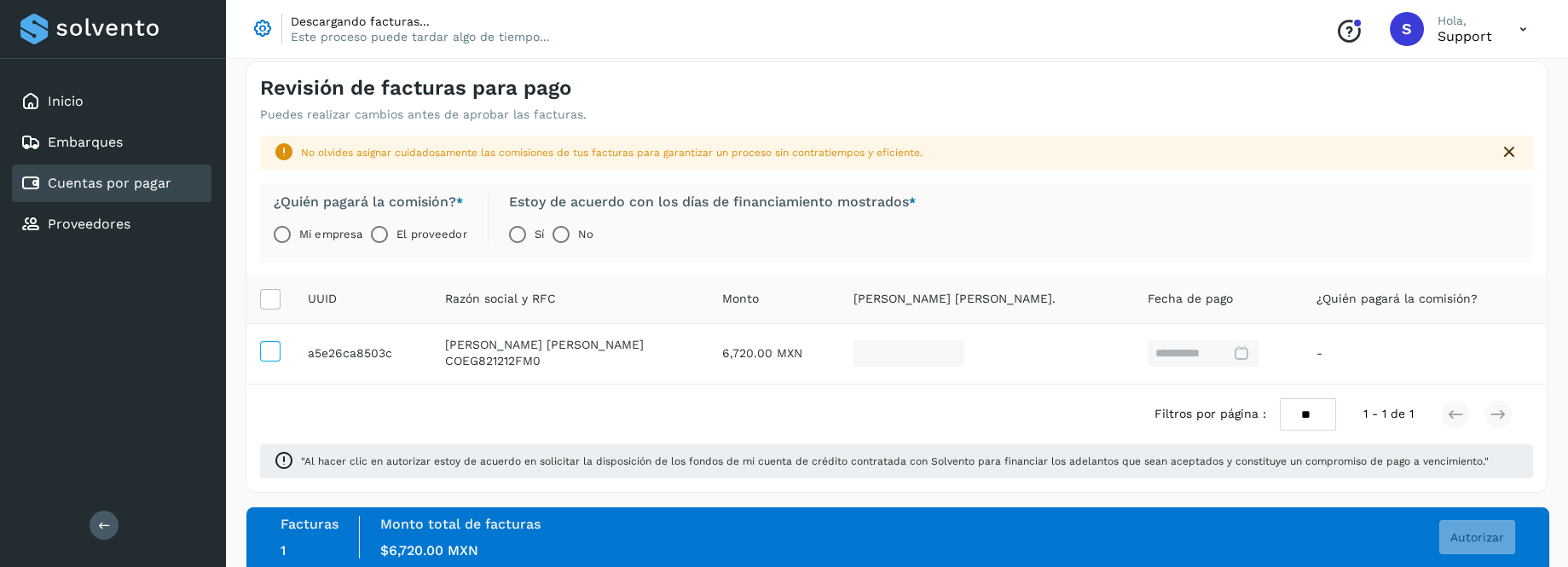
click at [270, 346] on icon at bounding box center [270, 350] width 18 height 18
